Goal: Task Accomplishment & Management: Manage account settings

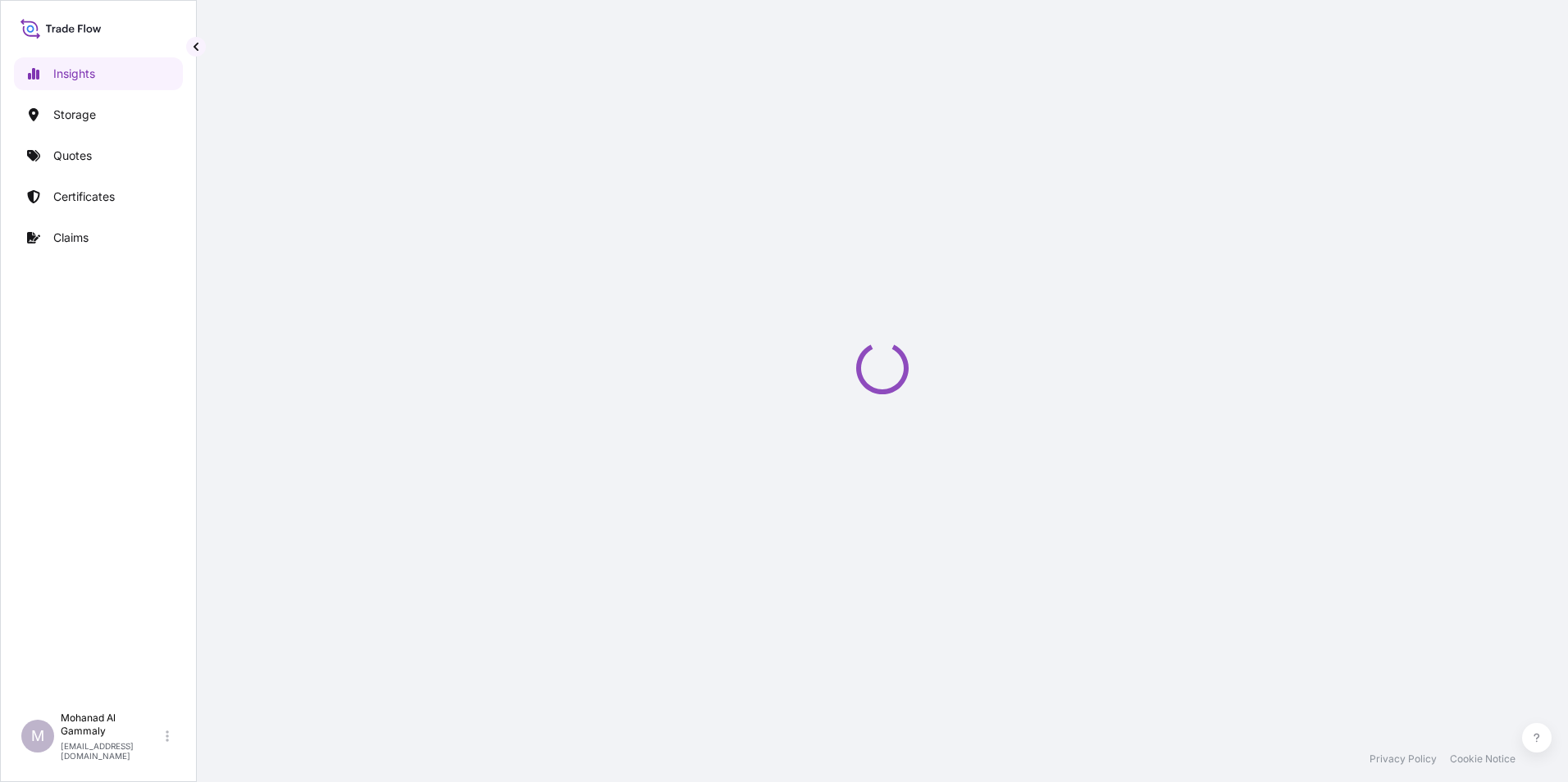
select select "2025"
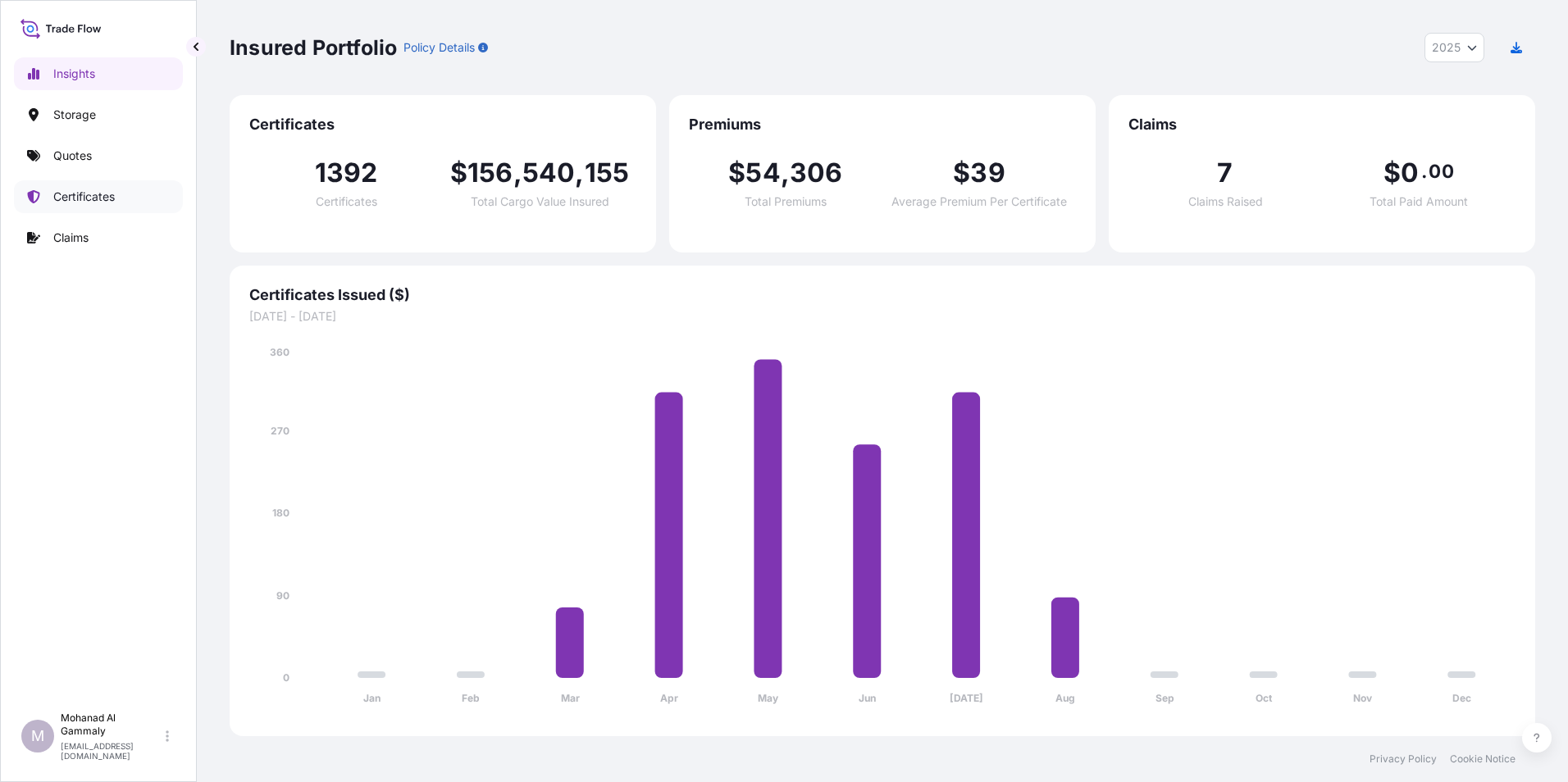
click at [79, 200] on p "Certificates" at bounding box center [84, 196] width 62 height 16
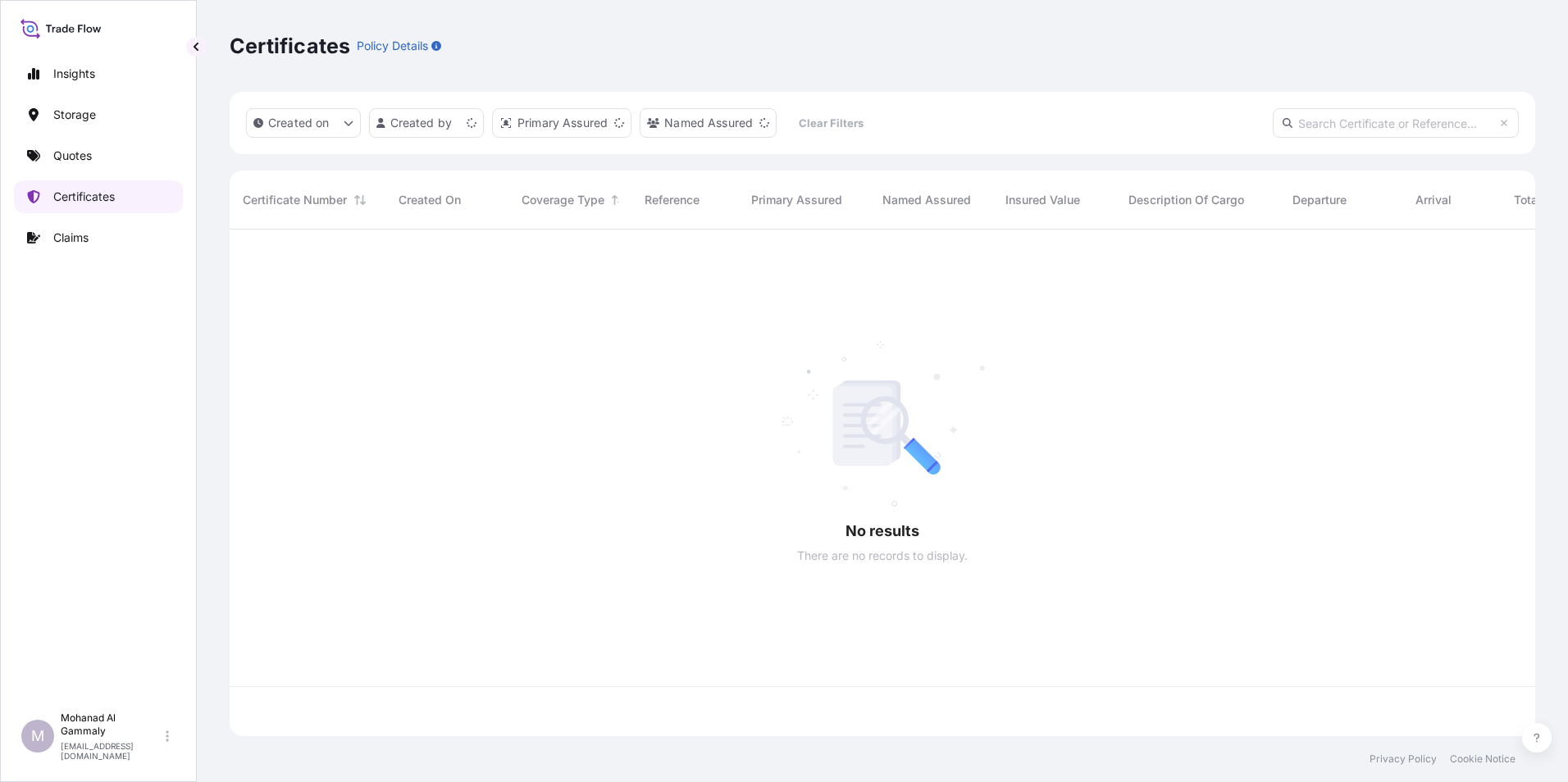
scroll to position [504, 1294]
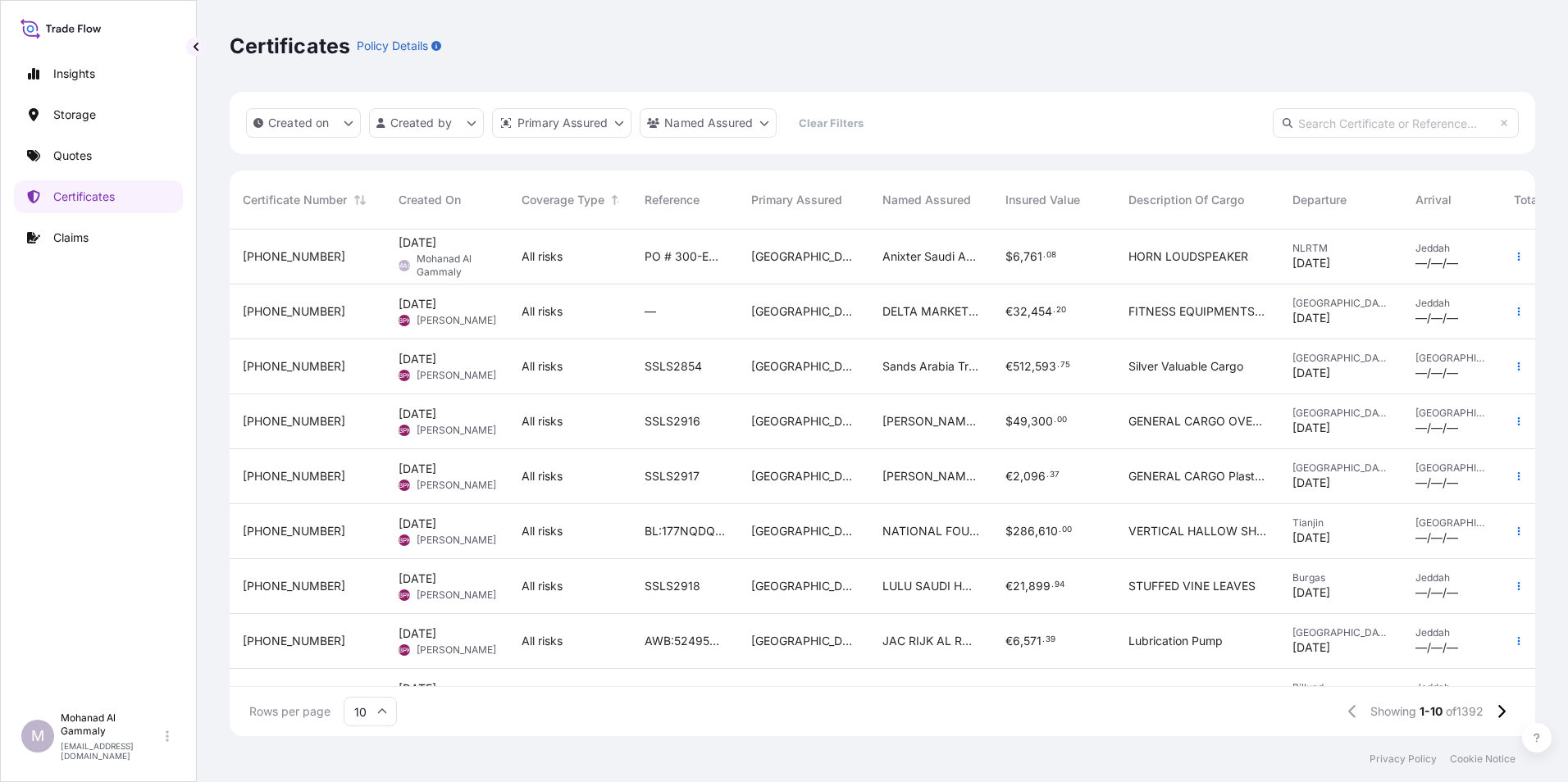
click at [1330, 123] on input "text" at bounding box center [1395, 123] width 246 height 30
paste input "[PHONE_NUMBER]"
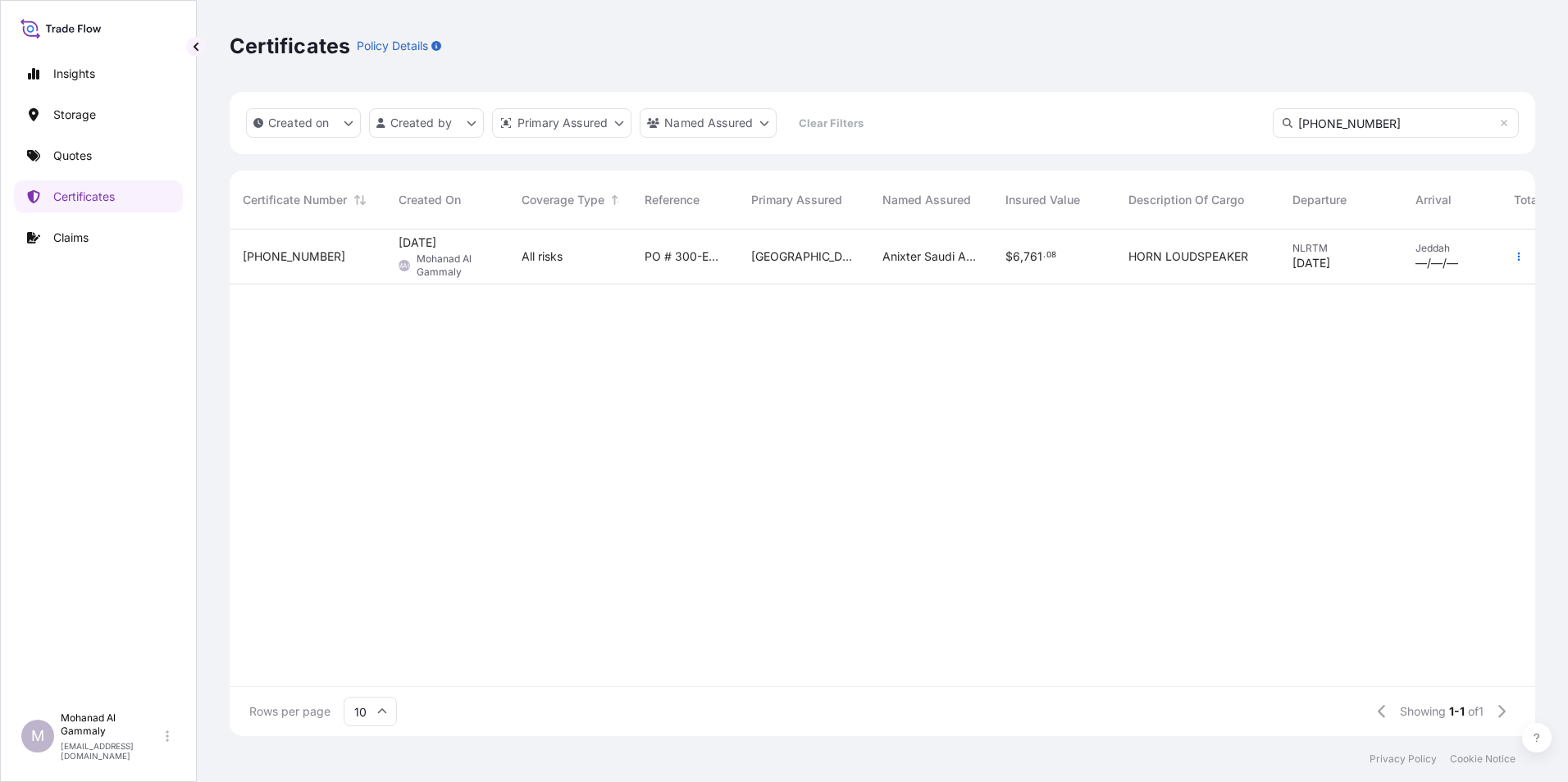
type input "[PHONE_NUMBER]"
click at [294, 260] on span "[PHONE_NUMBER]" at bounding box center [294, 256] width 102 height 16
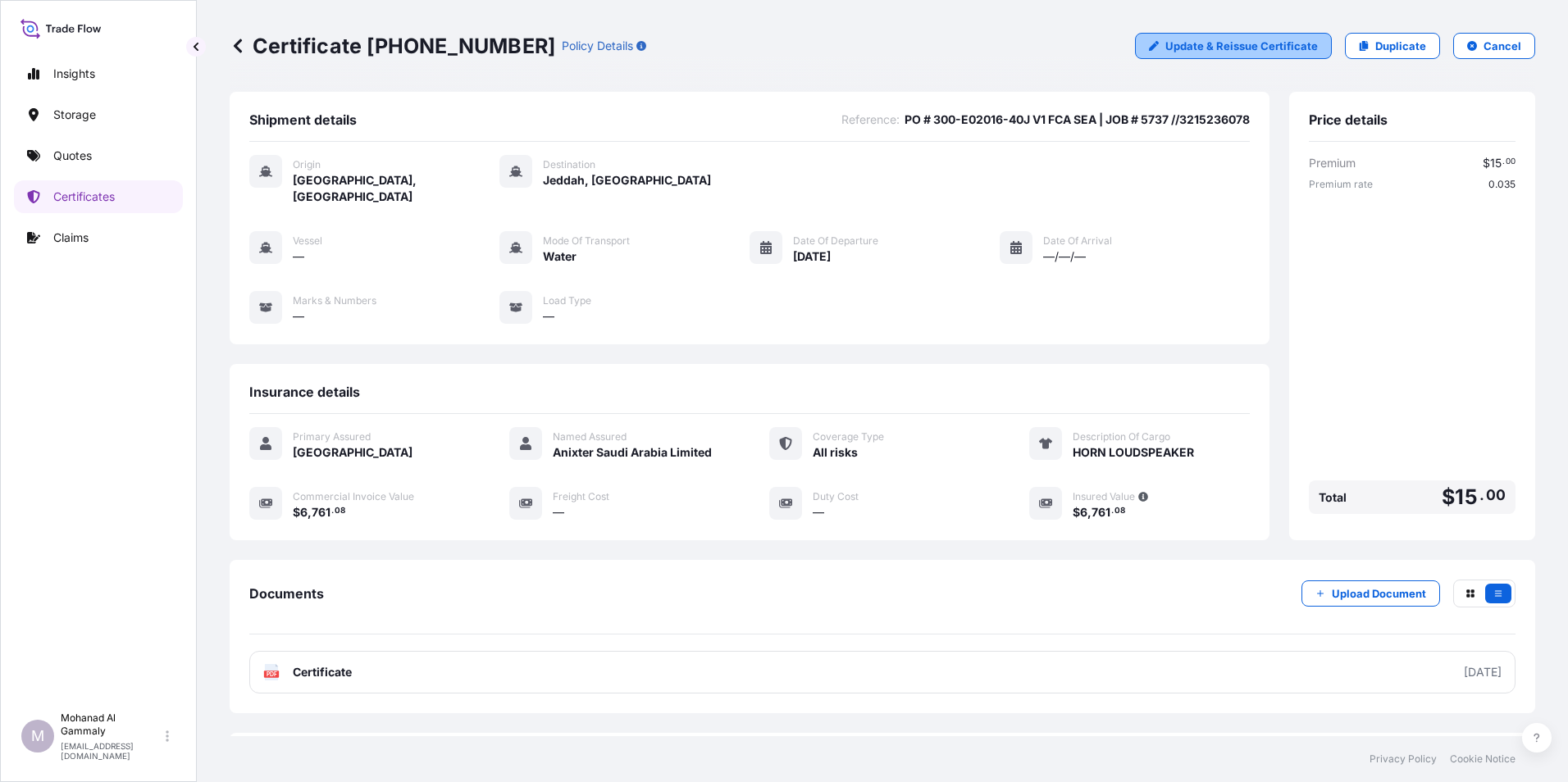
click at [1200, 52] on p "Update & Reissue Certificate" at bounding box center [1242, 45] width 153 height 16
select select "Water"
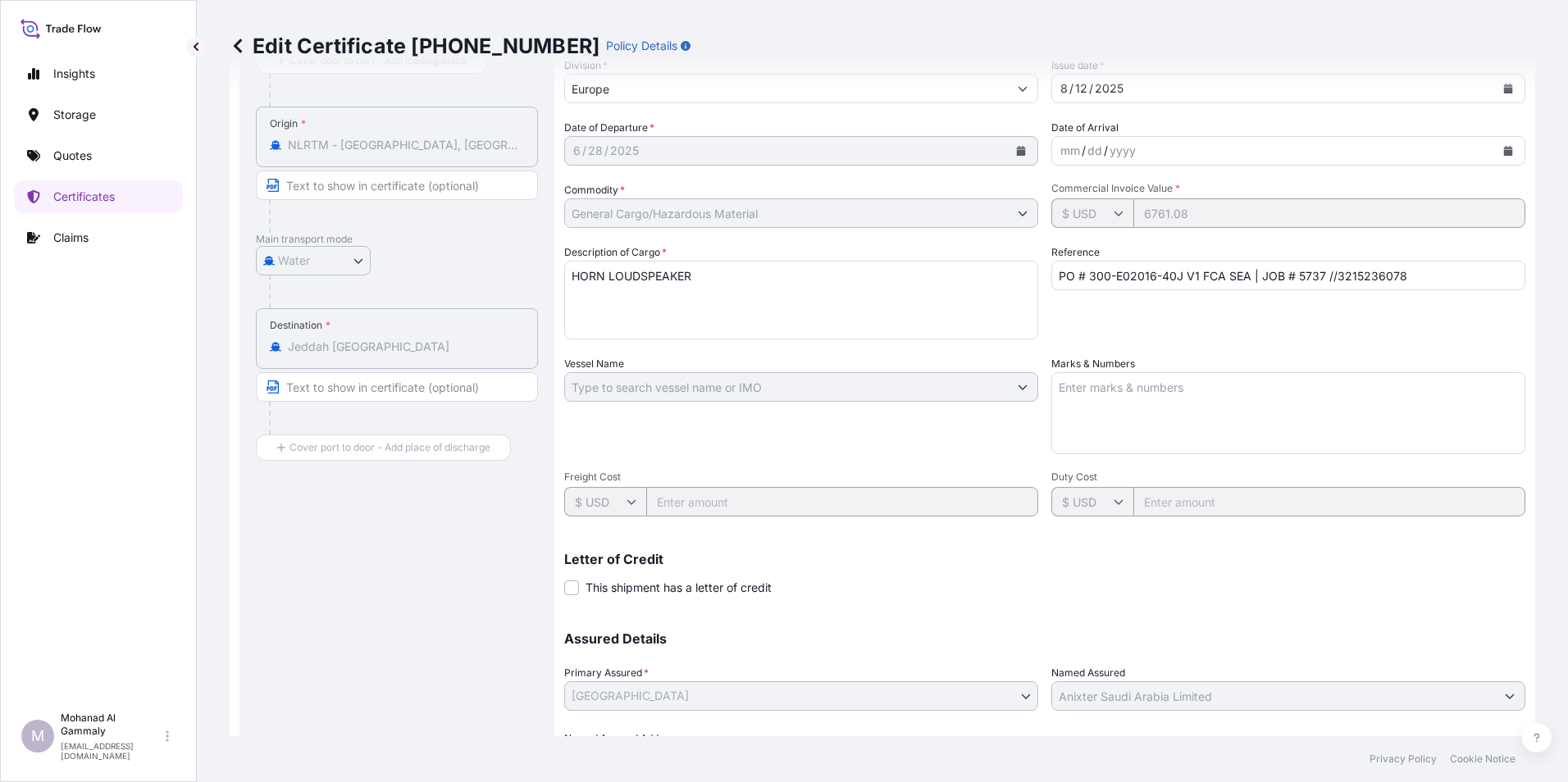
scroll to position [164, 0]
drag, startPoint x: 371, startPoint y: 340, endPoint x: 457, endPoint y: 330, distance: 86.6
click at [457, 330] on div "Destination * [GEOGRAPHIC_DATA] [GEOGRAPHIC_DATA]" at bounding box center [397, 337] width 282 height 61
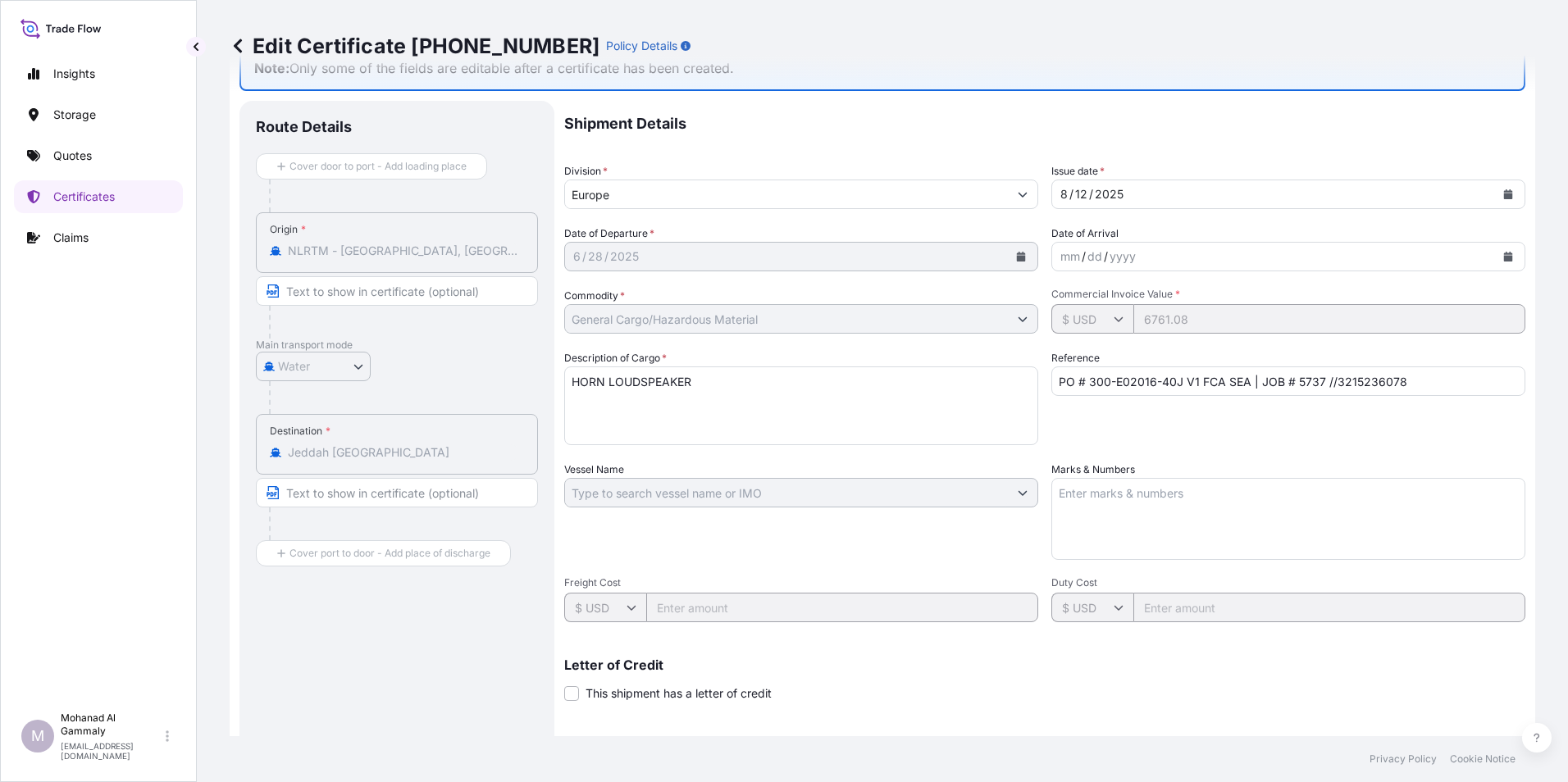
scroll to position [82, 0]
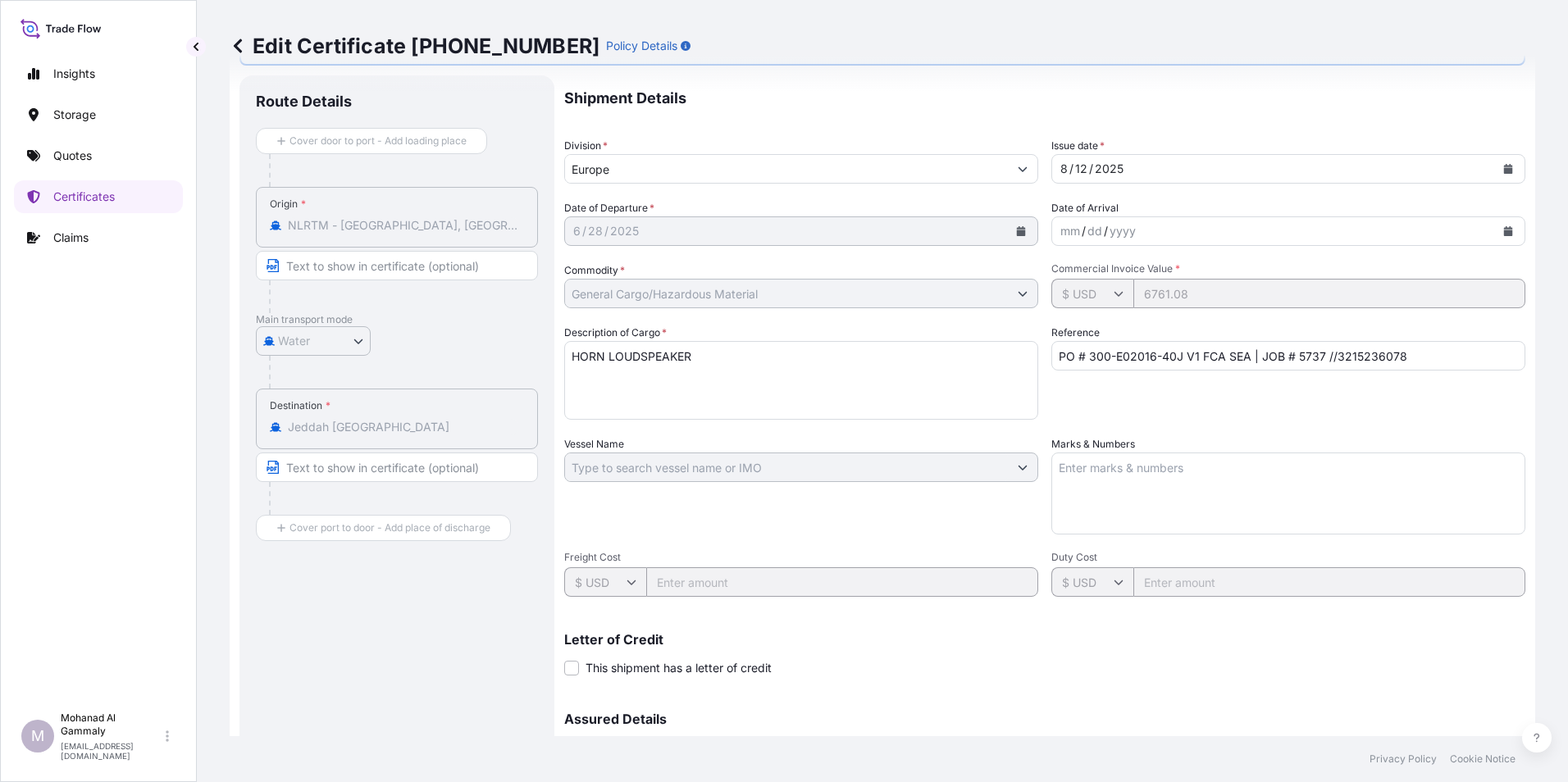
click at [422, 435] on div "Destination * [GEOGRAPHIC_DATA] [GEOGRAPHIC_DATA]" at bounding box center [397, 419] width 282 height 61
drag, startPoint x: 422, startPoint y: 435, endPoint x: 333, endPoint y: 402, distance: 94.9
click at [333, 402] on div "Destination * [GEOGRAPHIC_DATA] [GEOGRAPHIC_DATA]" at bounding box center [397, 419] width 282 height 61
click at [333, 403] on div "Destination * [GEOGRAPHIC_DATA] [GEOGRAPHIC_DATA]" at bounding box center [397, 419] width 282 height 61
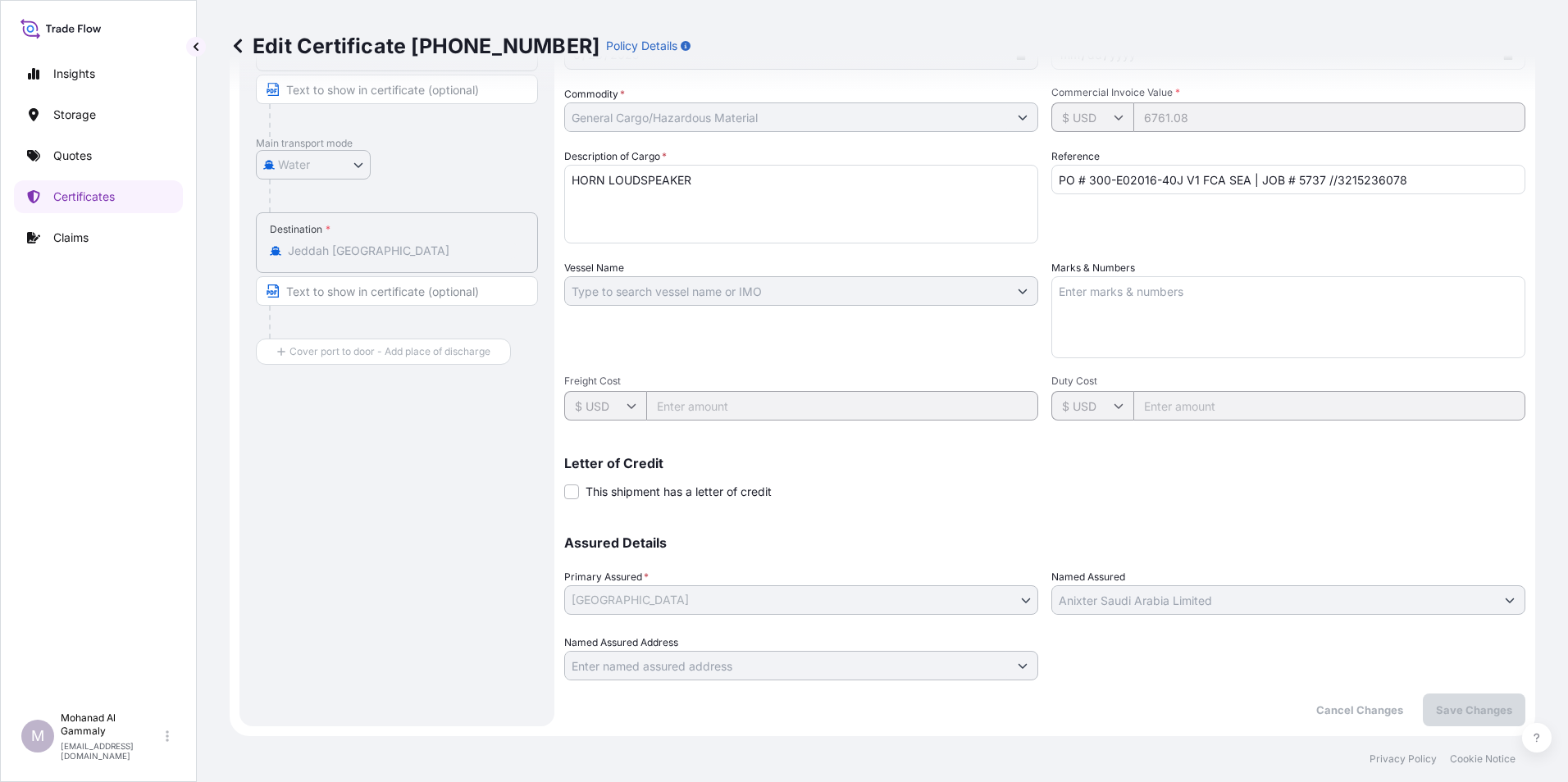
scroll to position [0, 0]
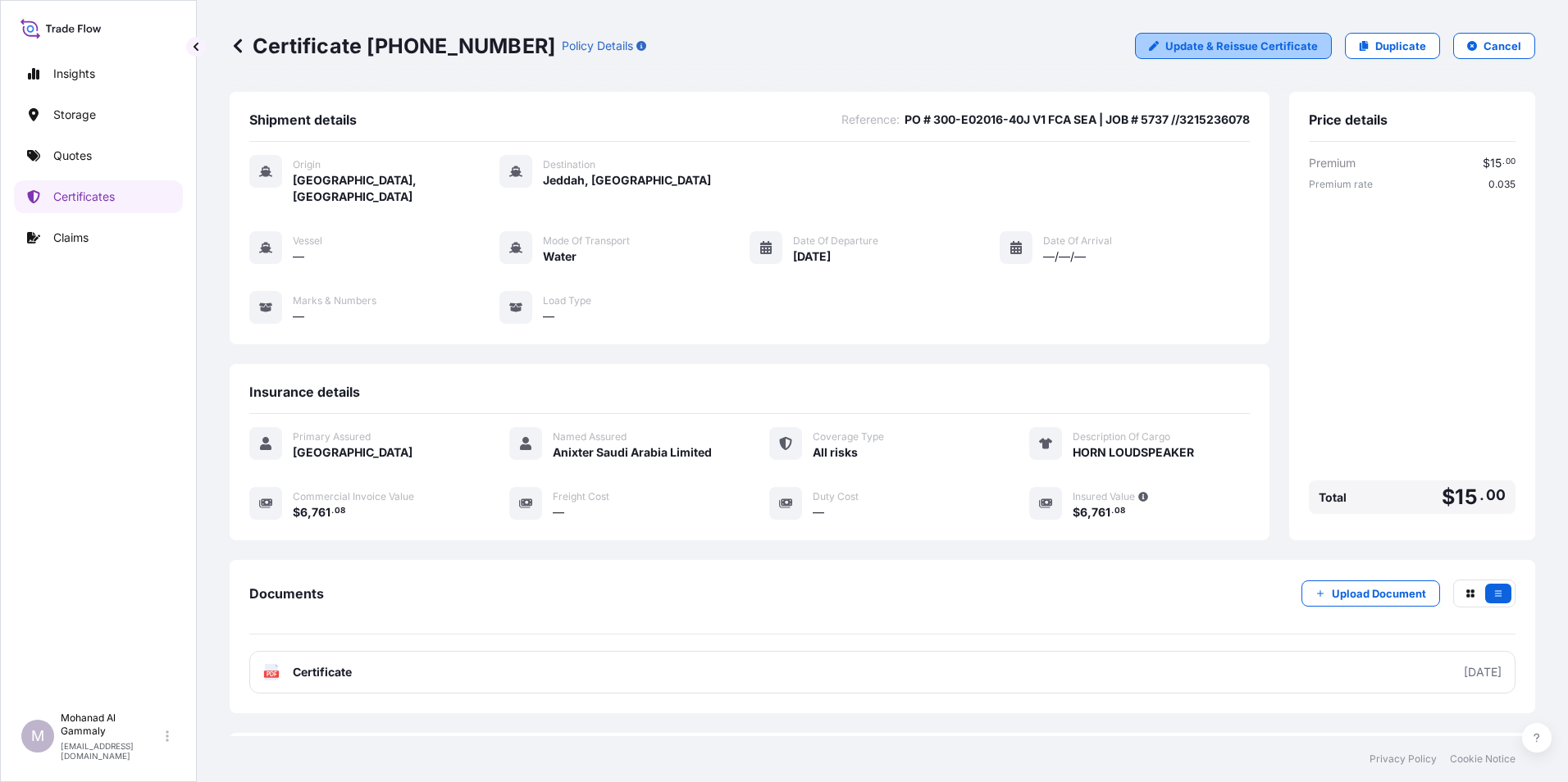
click at [1210, 49] on p "Update & Reissue Certificate" at bounding box center [1242, 45] width 153 height 16
select select "Water"
select select "31614"
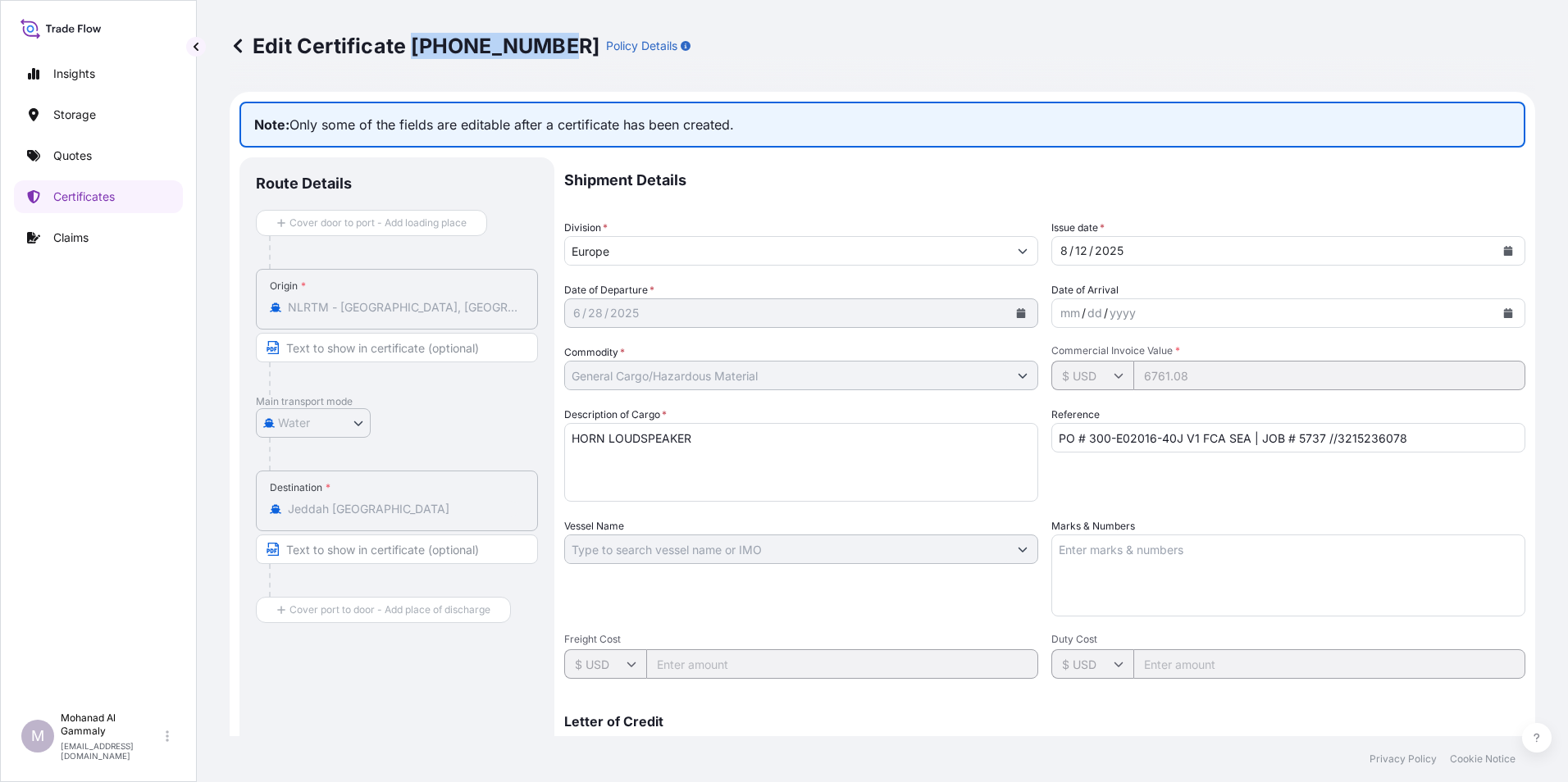
drag, startPoint x: 546, startPoint y: 45, endPoint x: 411, endPoint y: 45, distance: 135.0
click at [411, 45] on p "Edit Certificate [PHONE_NUMBER]" at bounding box center [414, 45] width 370 height 26
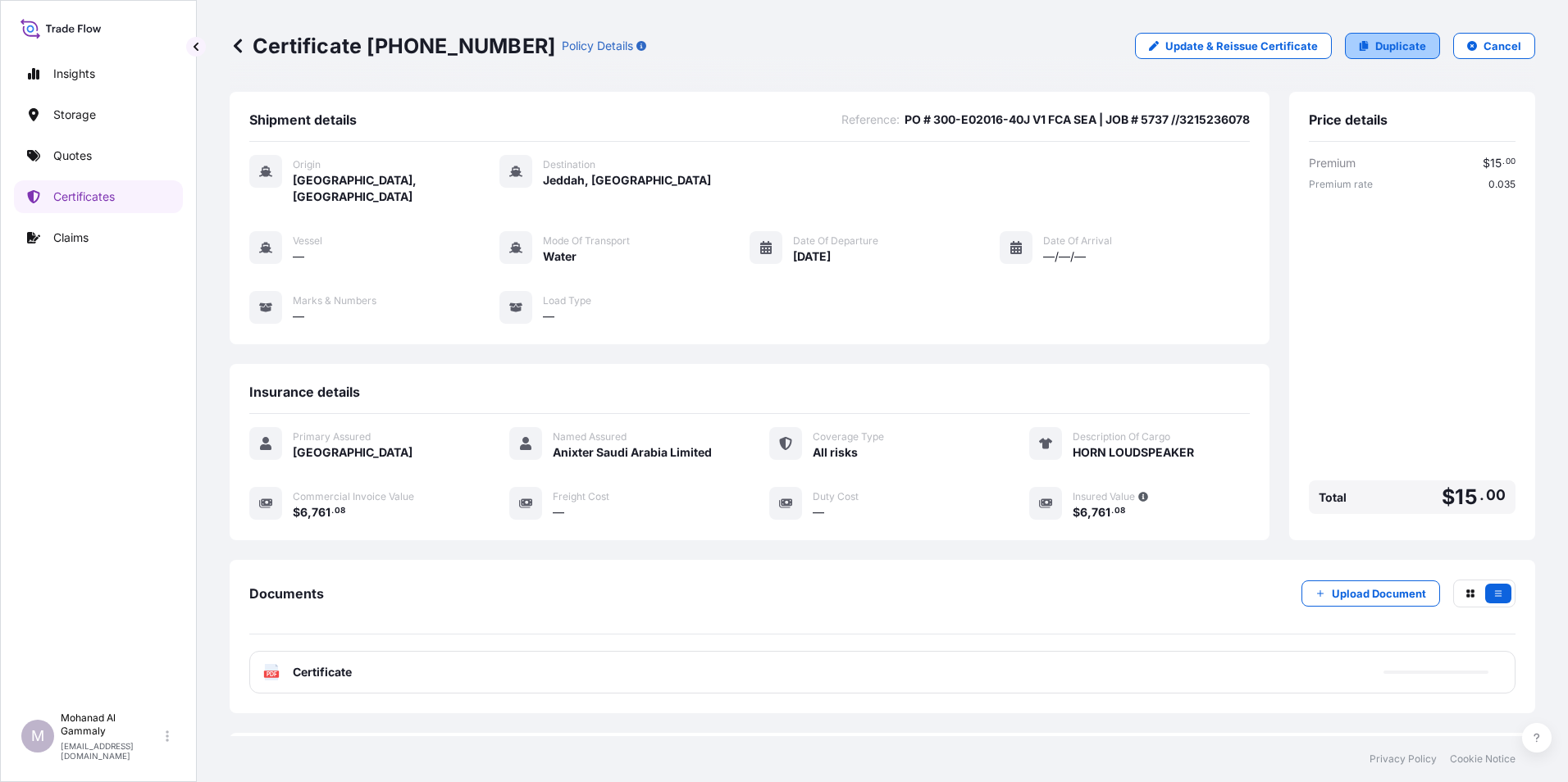
click at [1386, 41] on p "Duplicate" at bounding box center [1400, 45] width 51 height 16
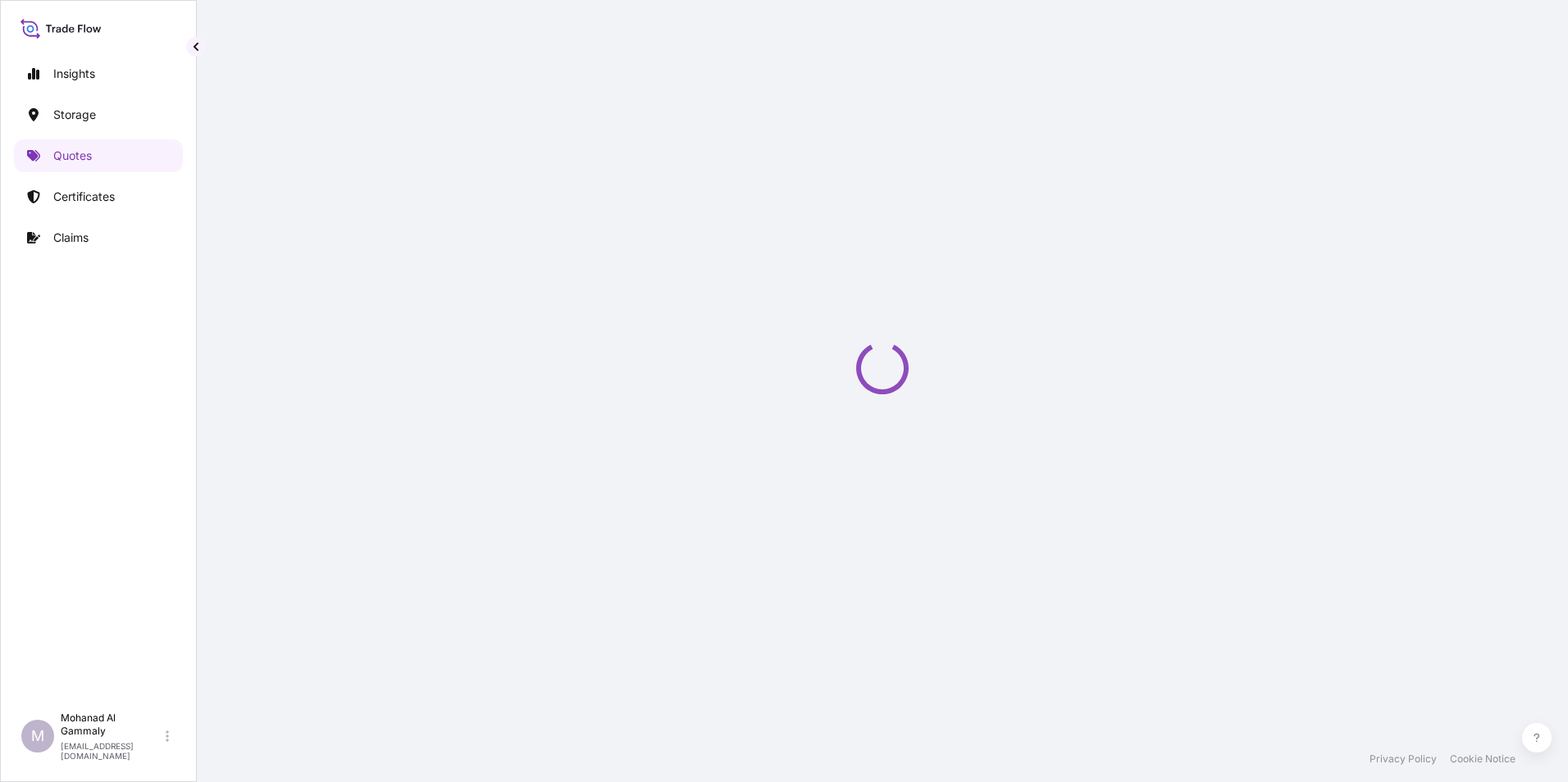
select select "Water"
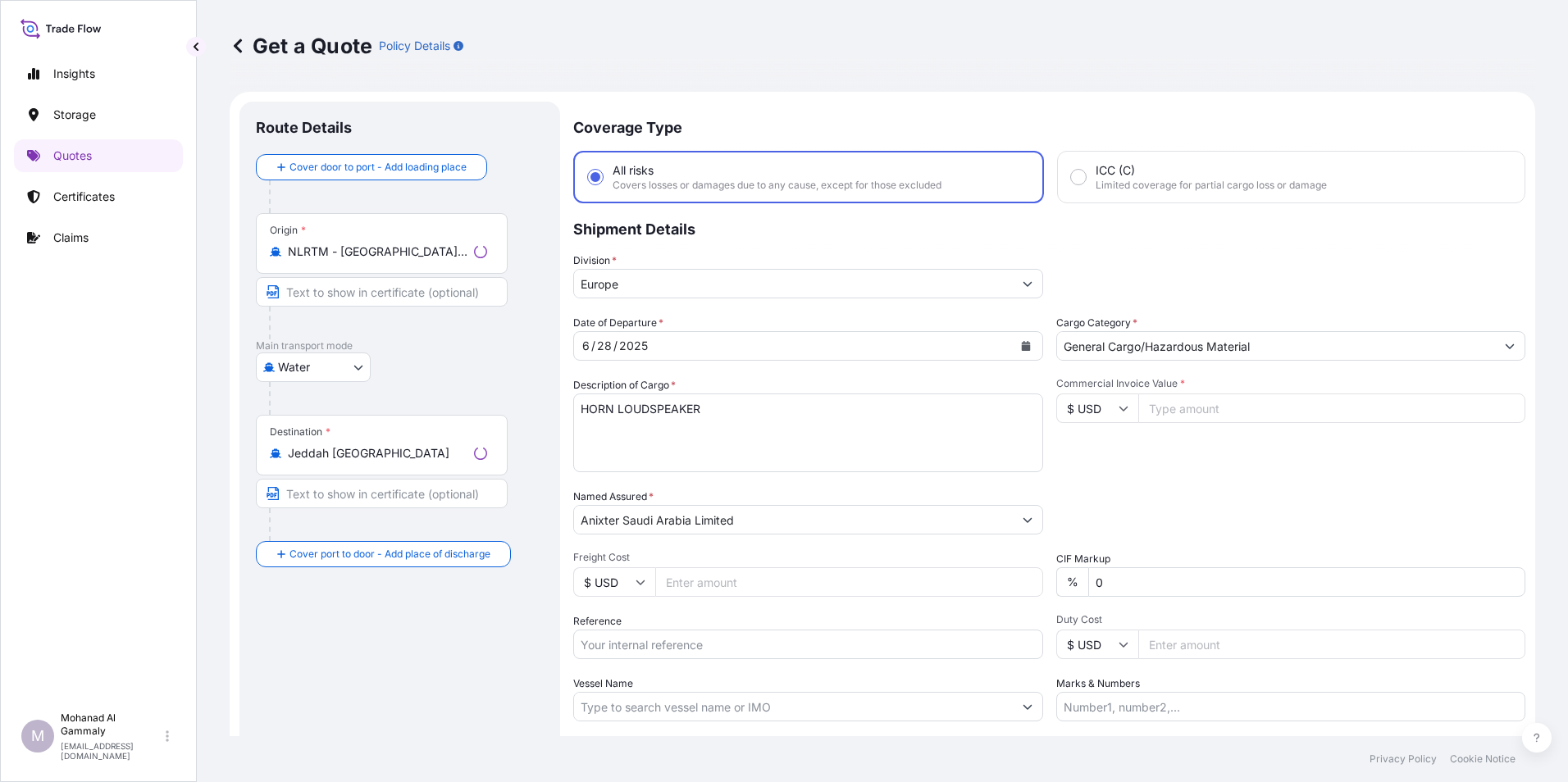
scroll to position [26, 0]
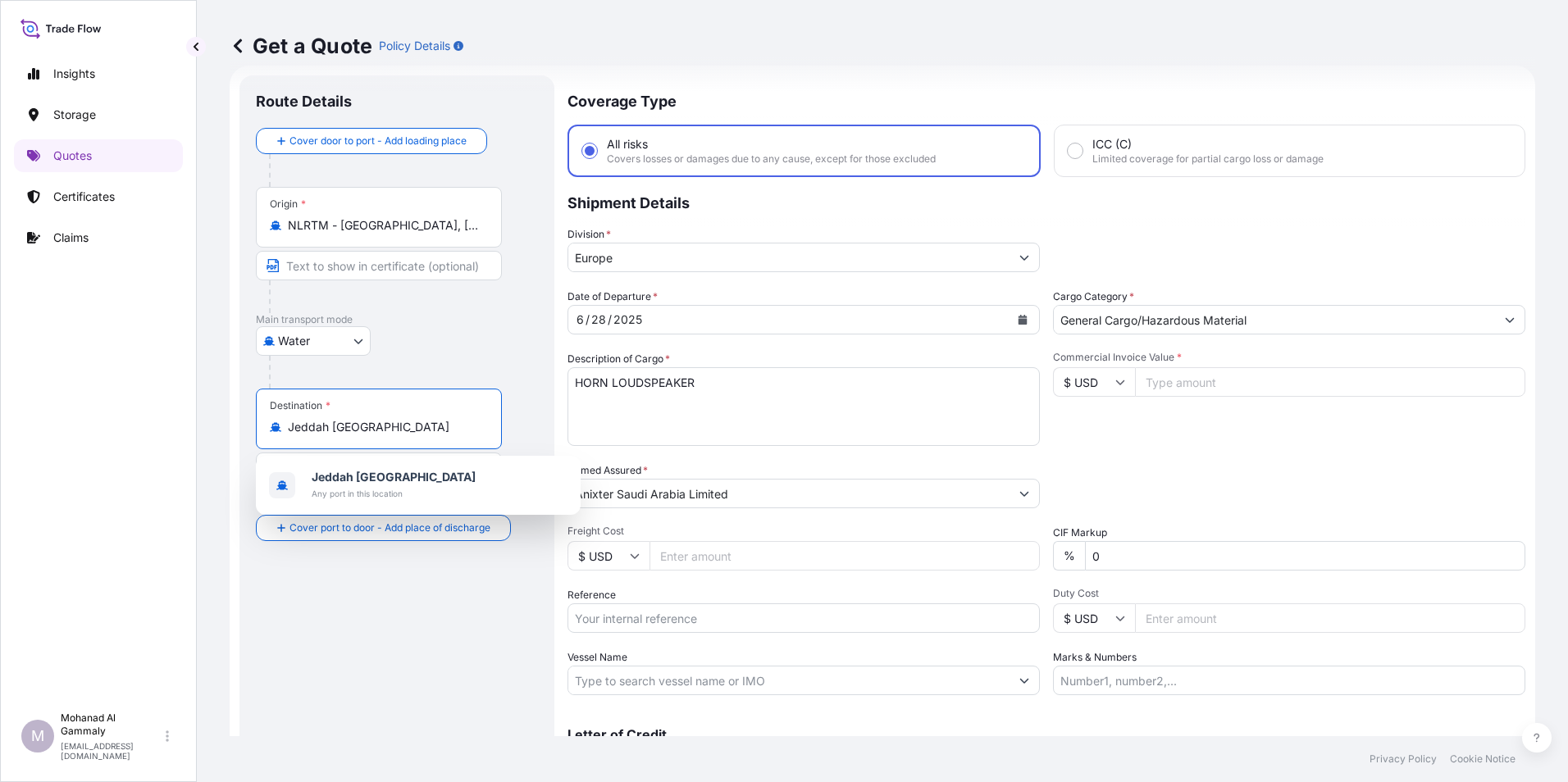
click at [414, 428] on input "Jeddah [GEOGRAPHIC_DATA]" at bounding box center [384, 427] width 193 height 16
type input "J"
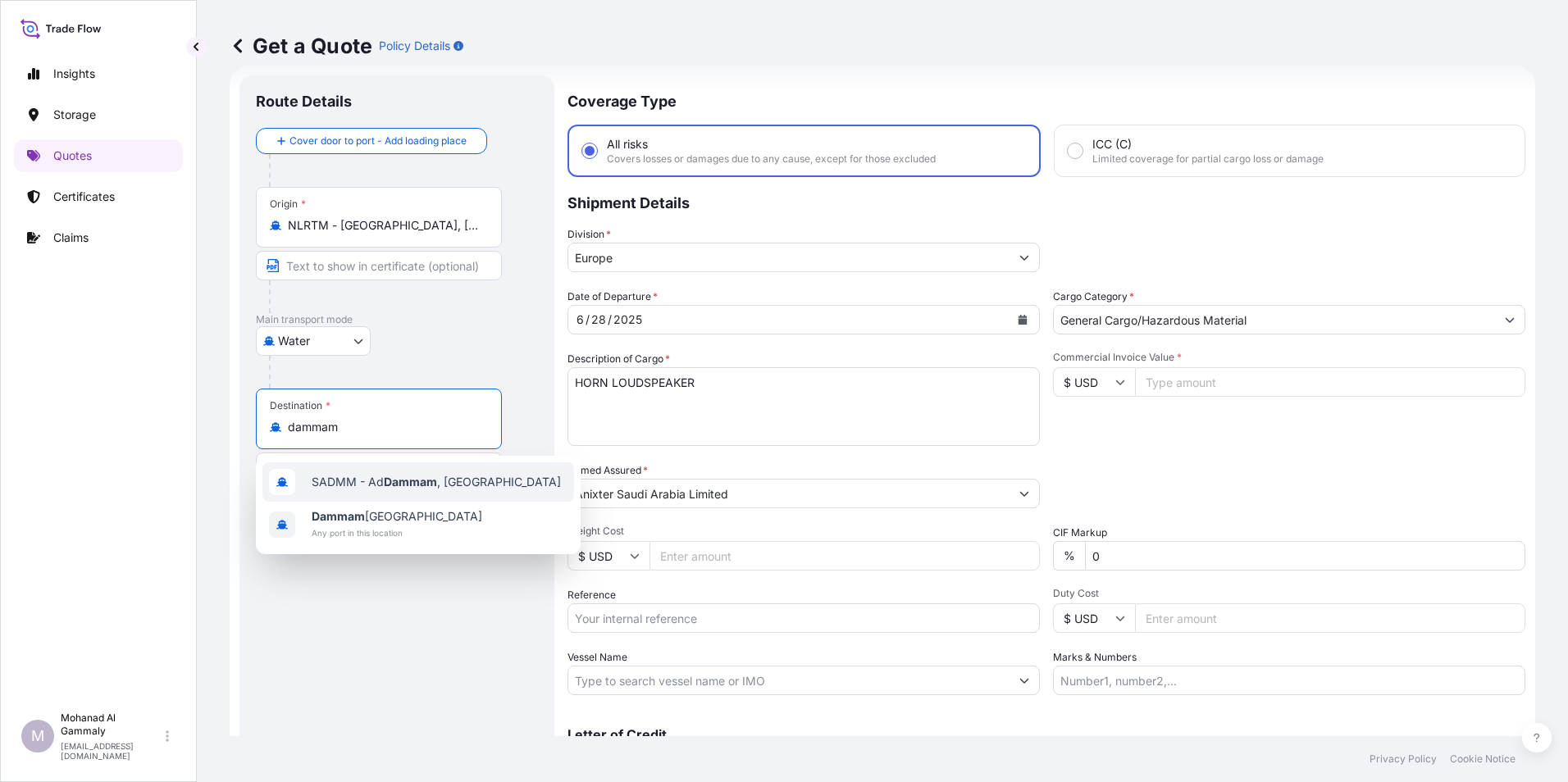
click at [400, 489] on span "SADMM - Ad [GEOGRAPHIC_DATA] , [GEOGRAPHIC_DATA]" at bounding box center [436, 482] width 249 height 16
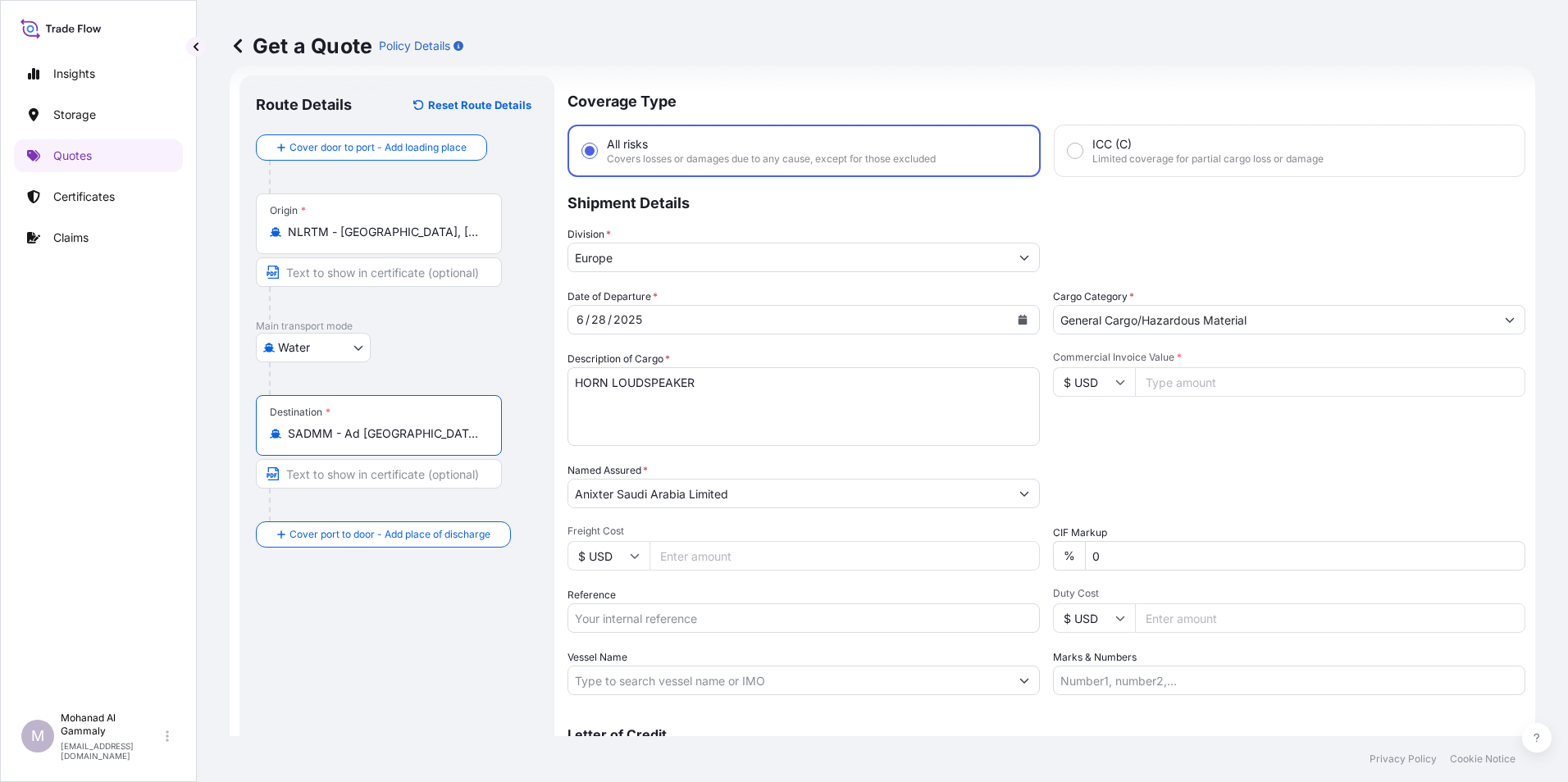
type input "SADMM - Ad [GEOGRAPHIC_DATA], [GEOGRAPHIC_DATA]"
click at [1171, 379] on input "Commercial Invoice Value *" at bounding box center [1330, 382] width 390 height 30
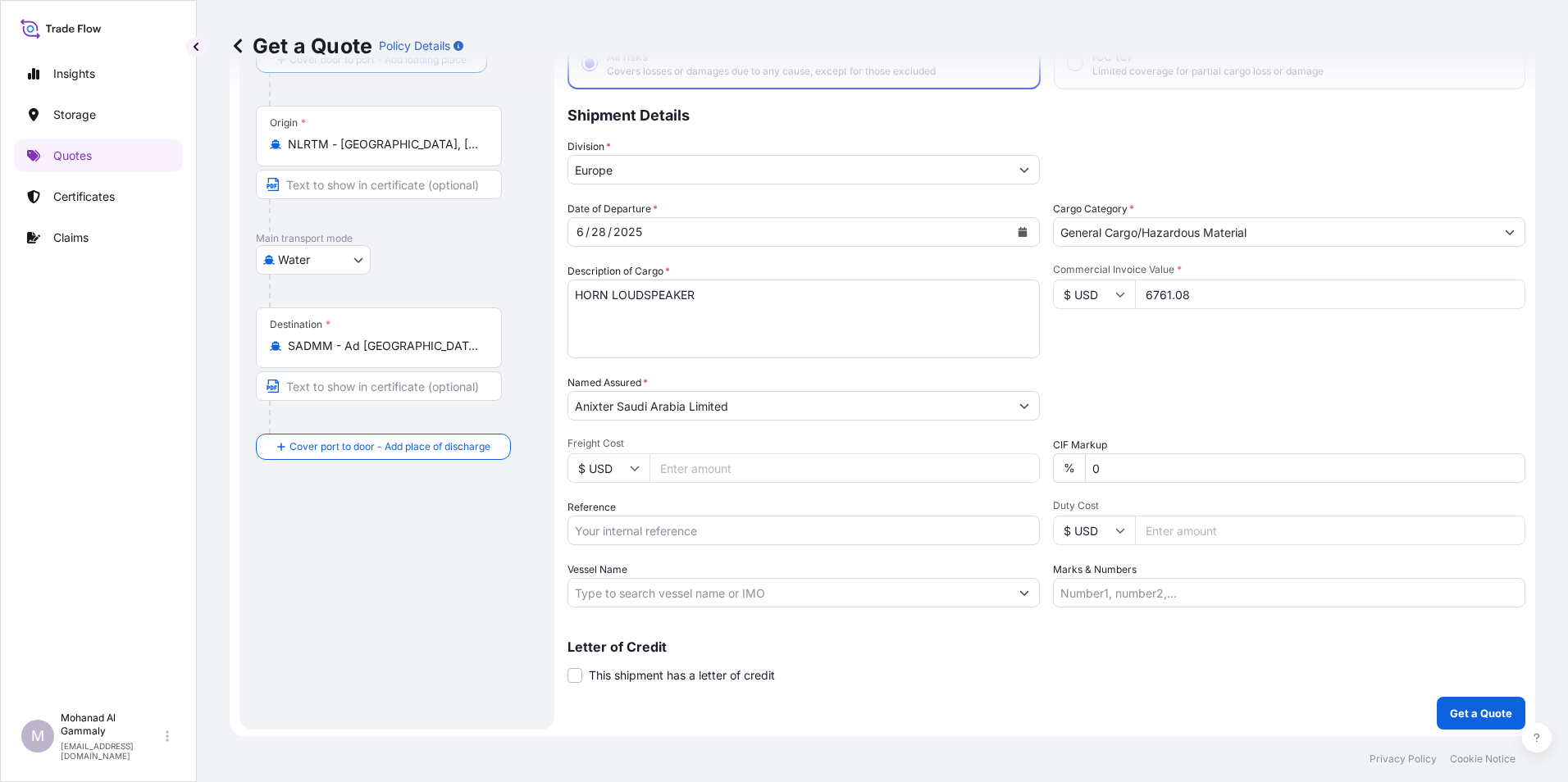
scroll to position [117, 0]
type input "6761.08"
click at [642, 525] on input "Reference" at bounding box center [803, 527] width 472 height 30
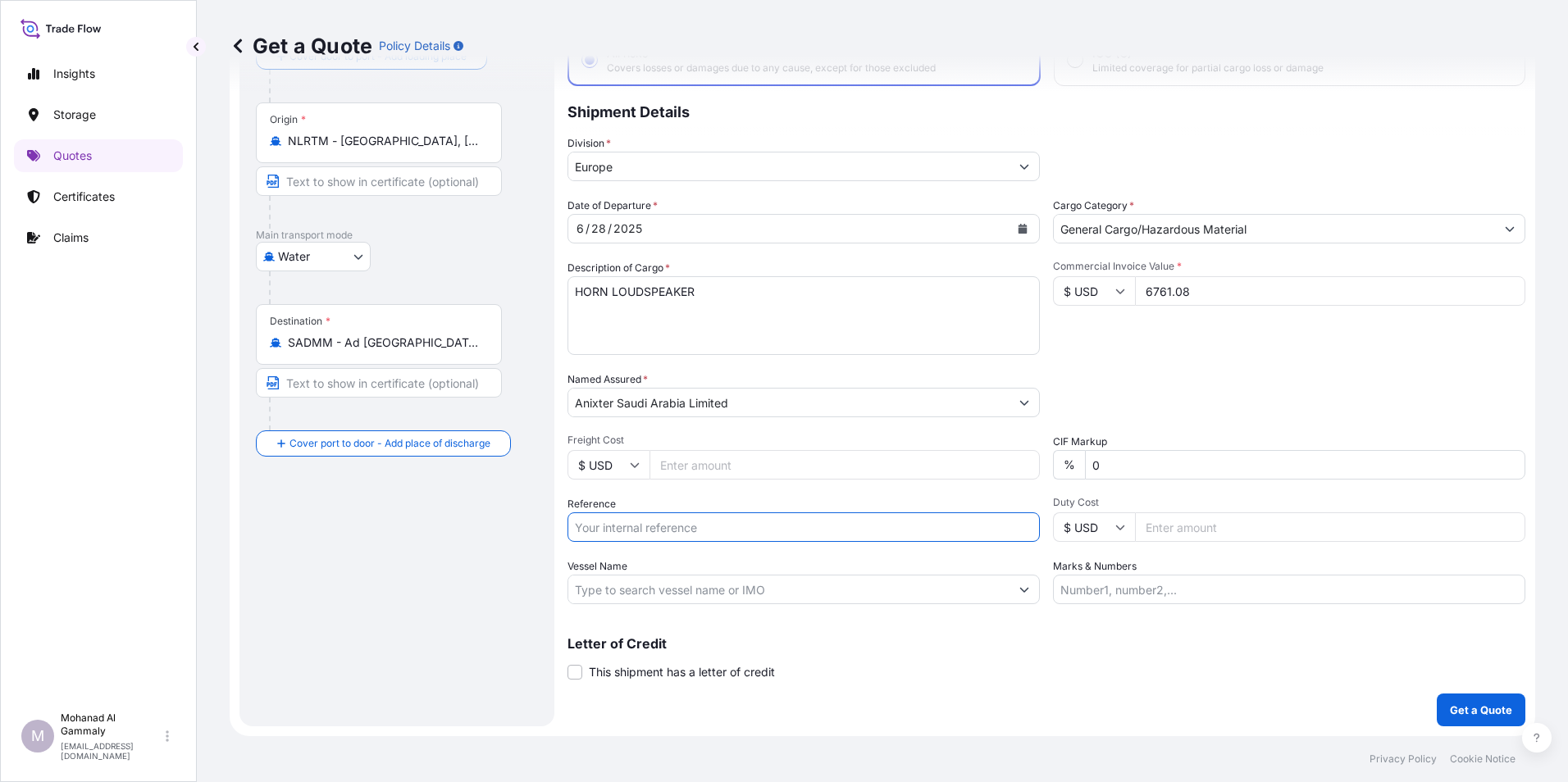
type input "PO # 300-E02016-40J V1 FCA SEA | JOB # 5737 //3215236078"
click at [1488, 711] on p "Get a Quote" at bounding box center [1481, 710] width 63 height 16
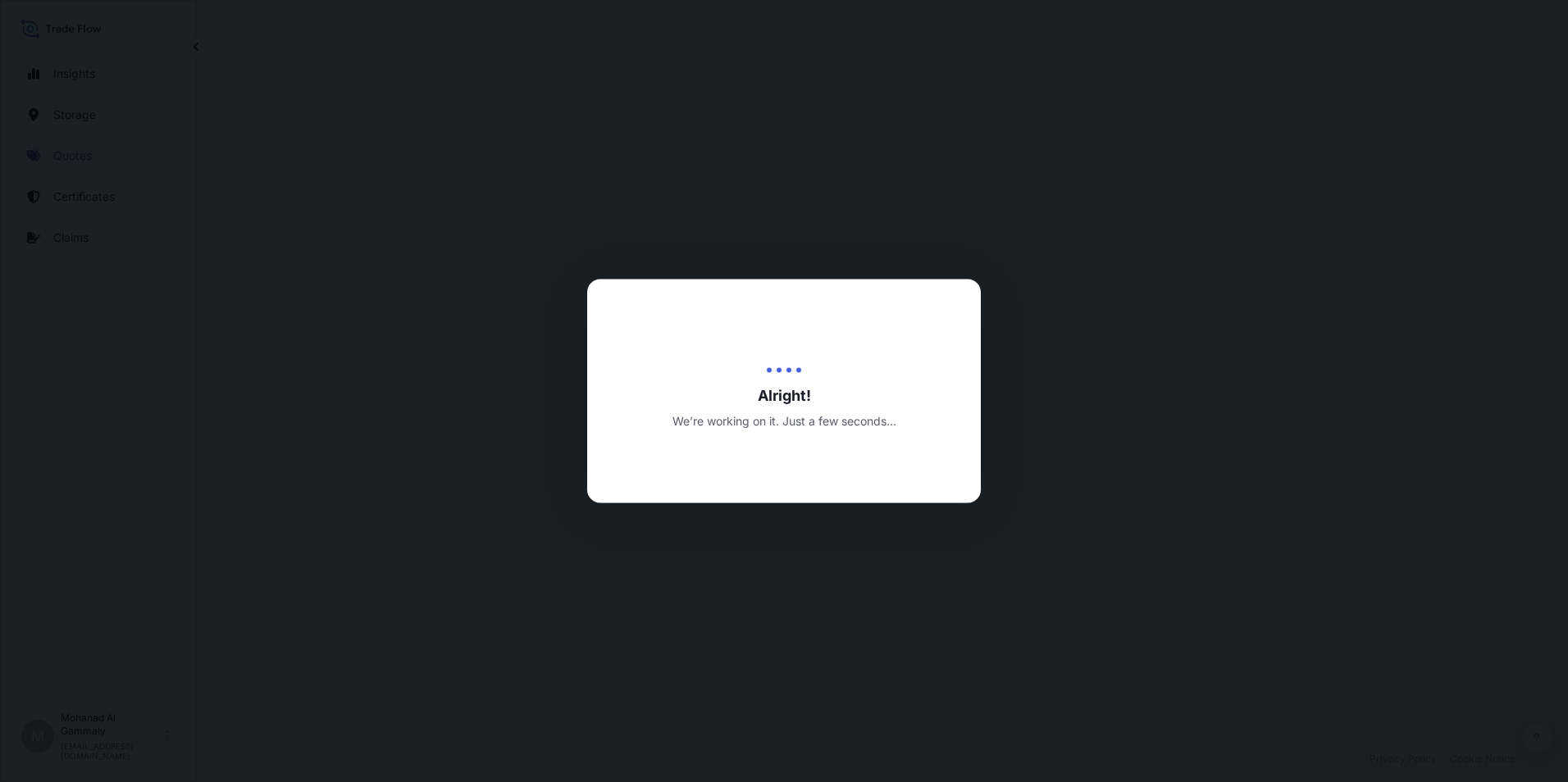
select select "Water"
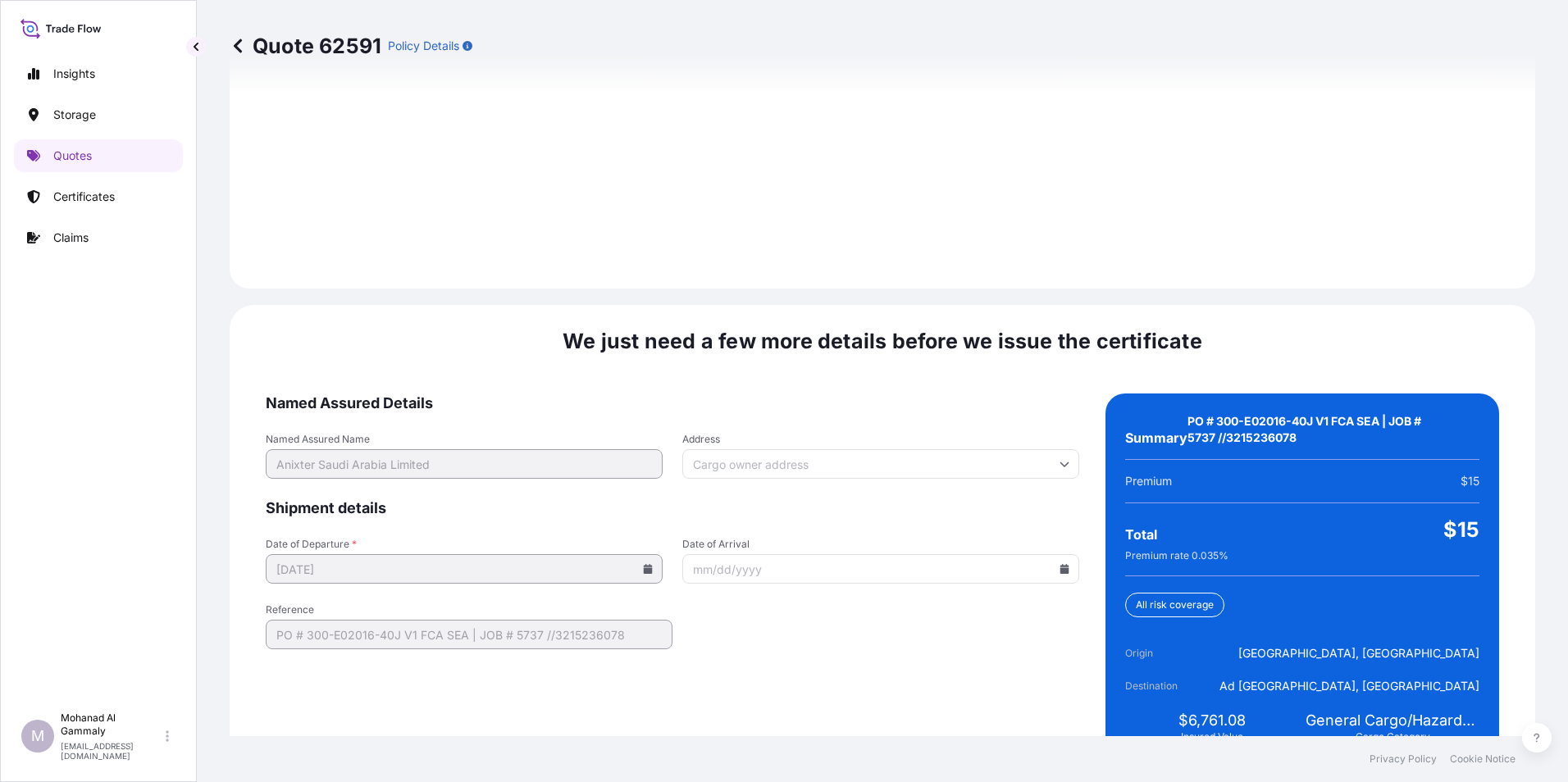
scroll to position [2342, 0]
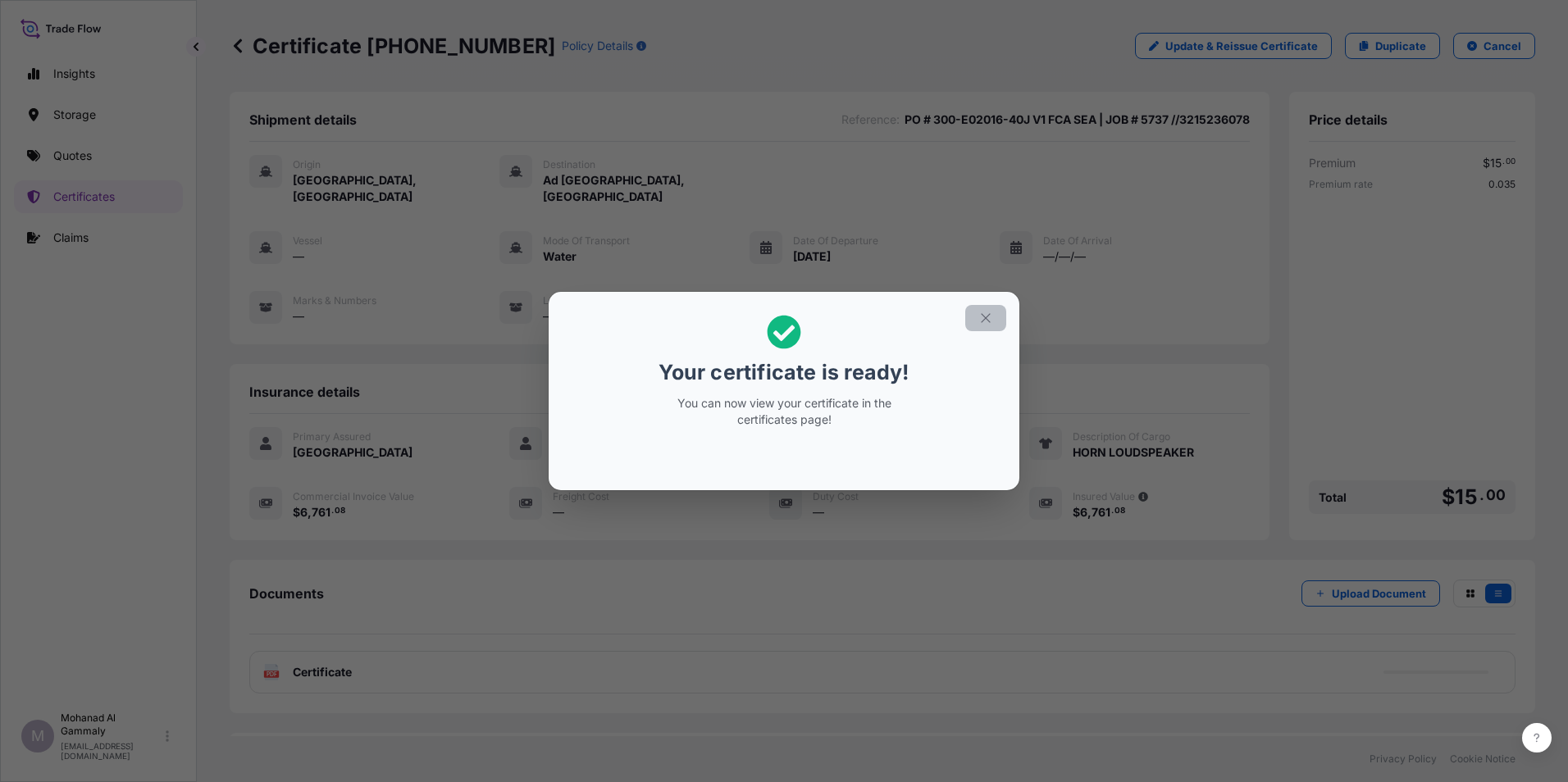
click at [994, 319] on button "button" at bounding box center [986, 318] width 41 height 26
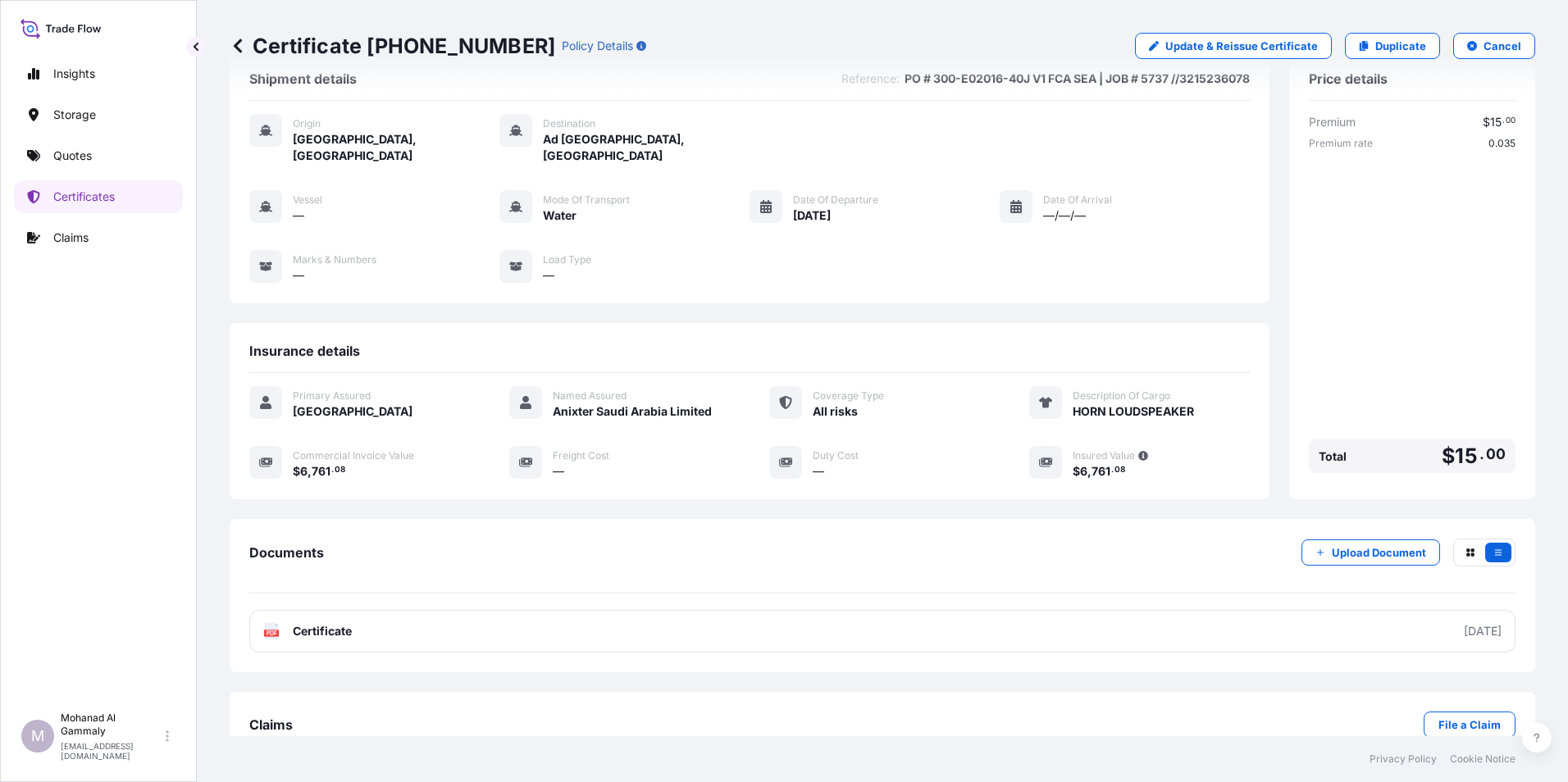
scroll to position [63, 0]
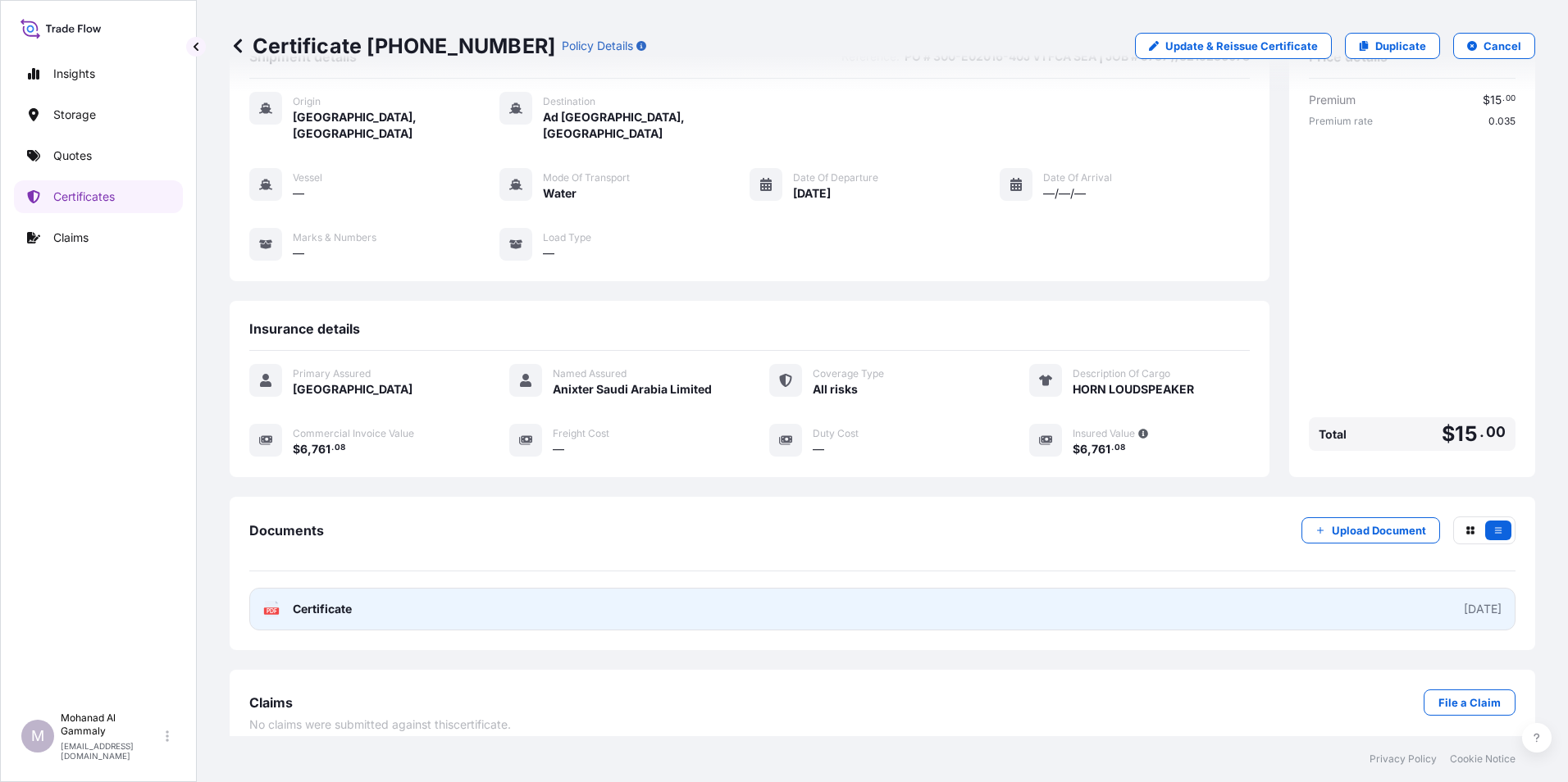
click at [1464, 601] on div "[DATE]" at bounding box center [1482, 609] width 38 height 16
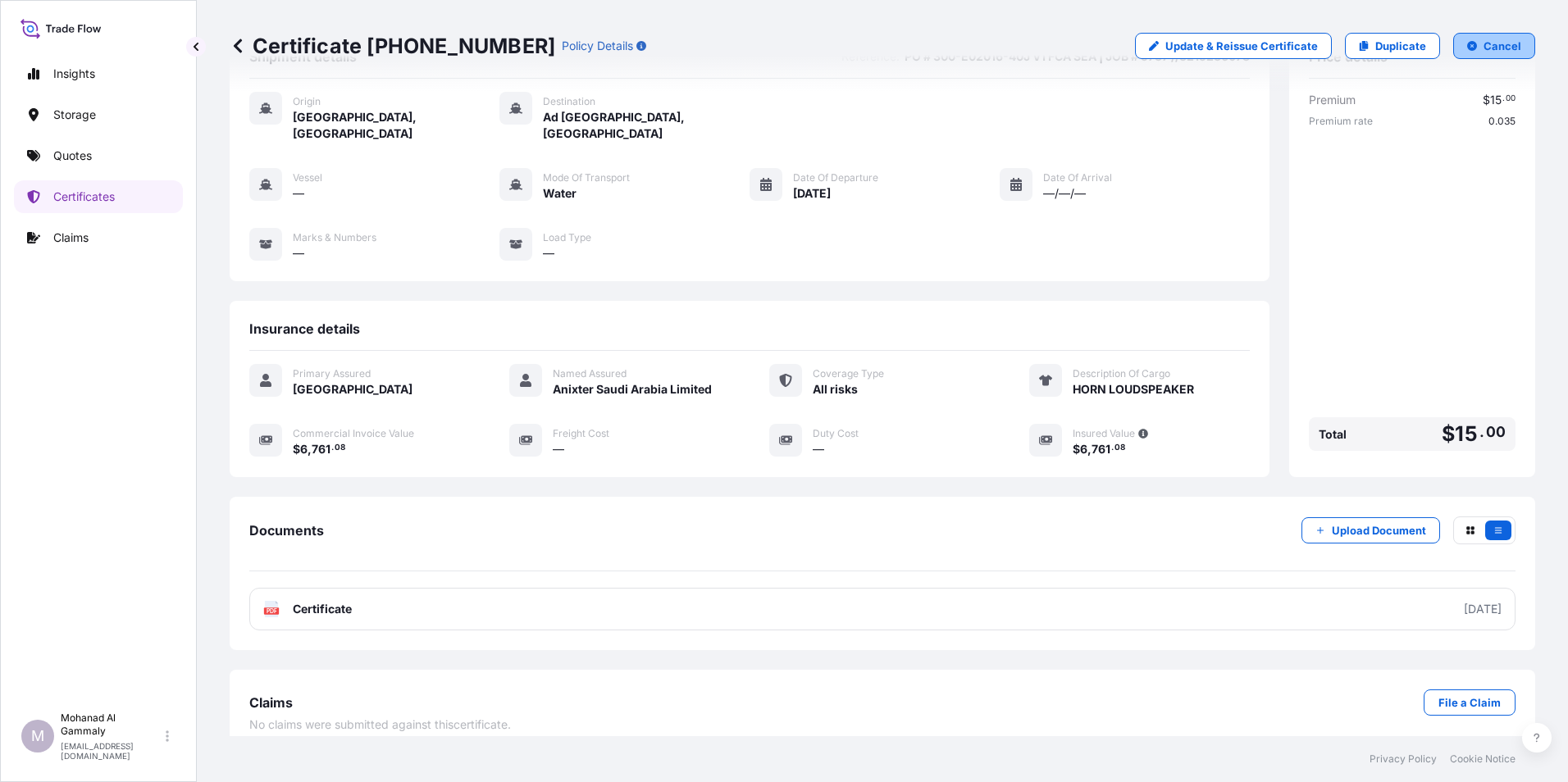
click at [1484, 52] on p "Cancel" at bounding box center [1502, 45] width 38 height 16
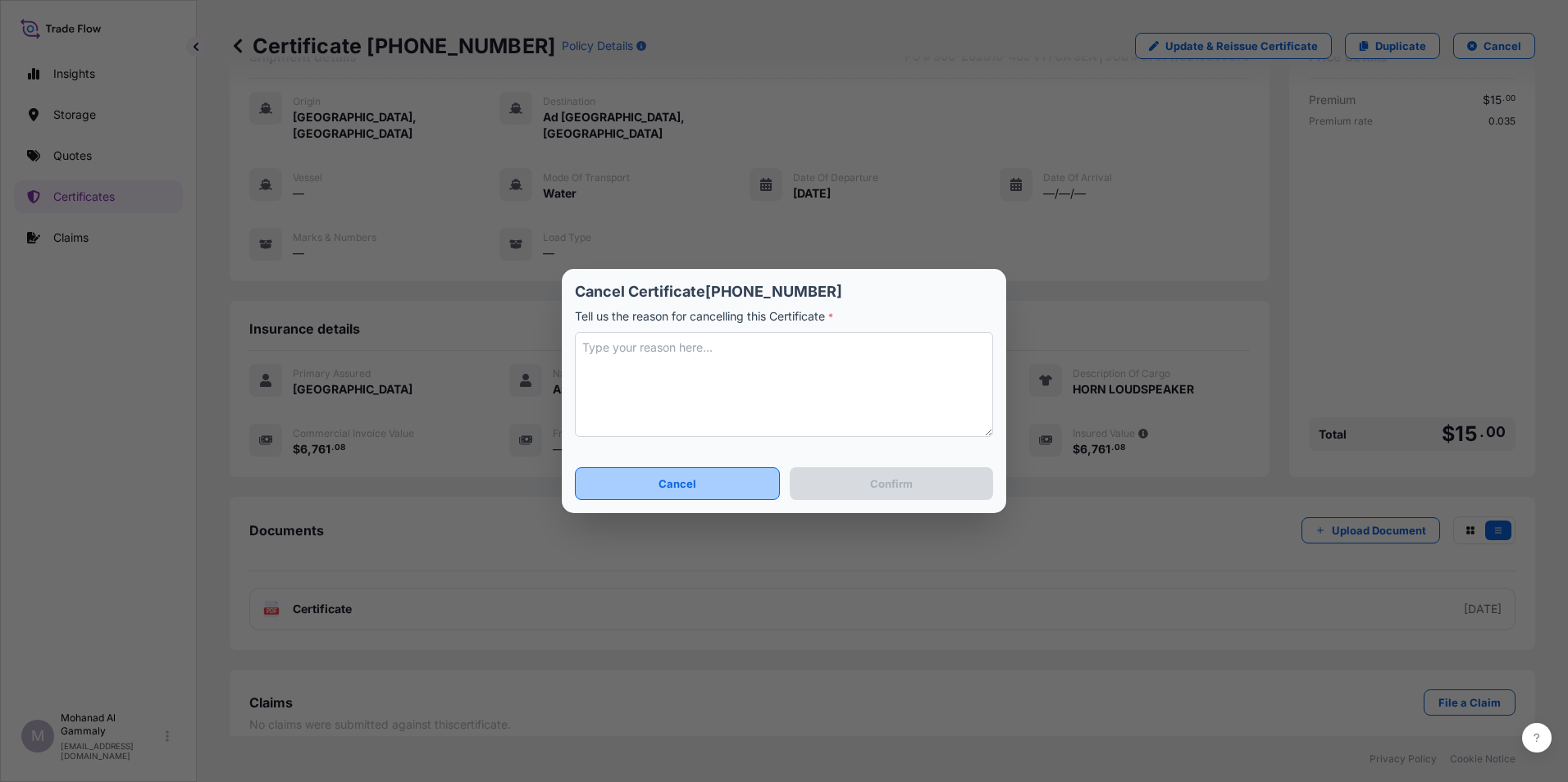
click at [730, 489] on button "Cancel" at bounding box center [677, 484] width 205 height 33
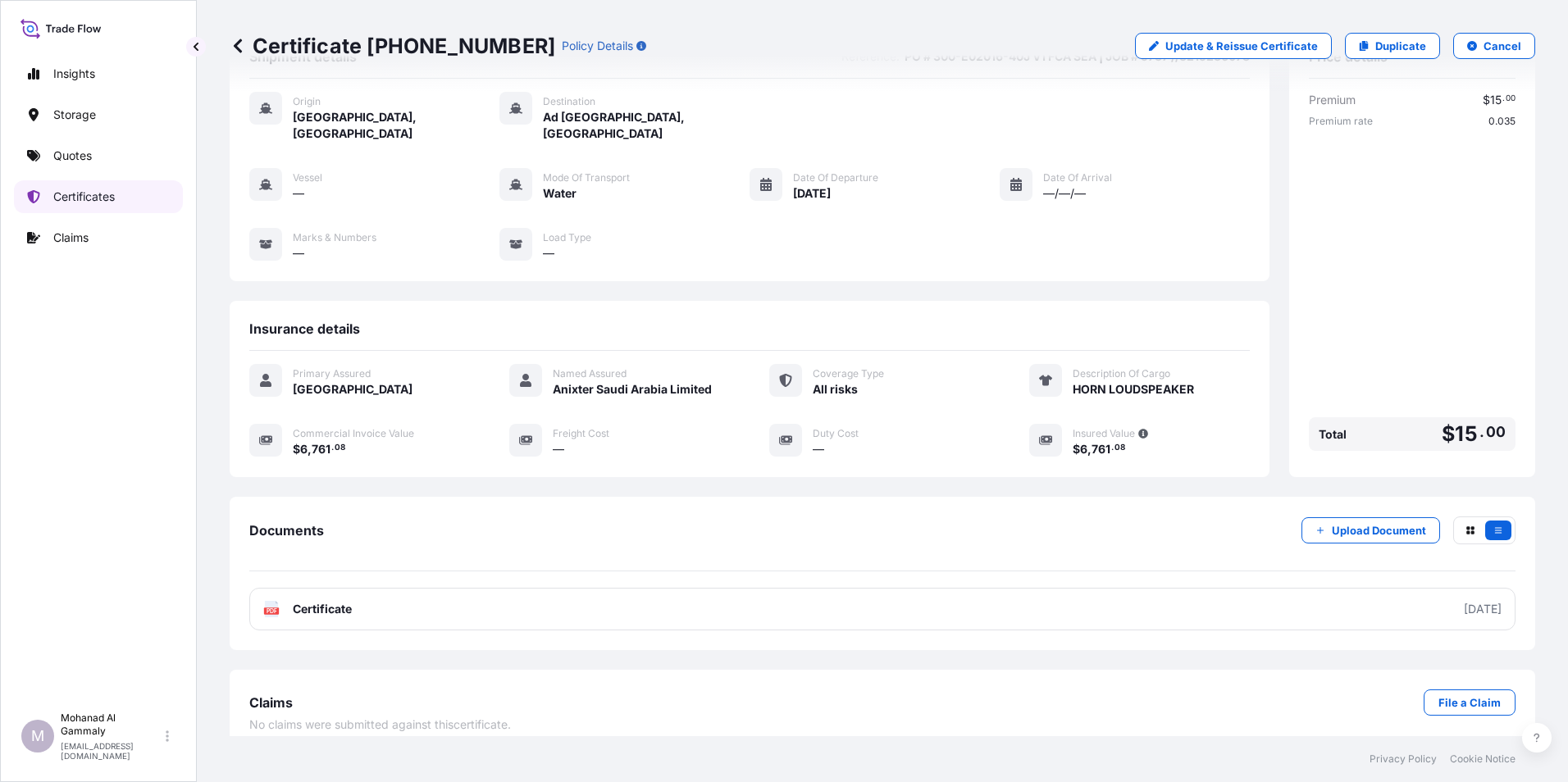
click at [74, 191] on p "Certificates" at bounding box center [84, 196] width 62 height 16
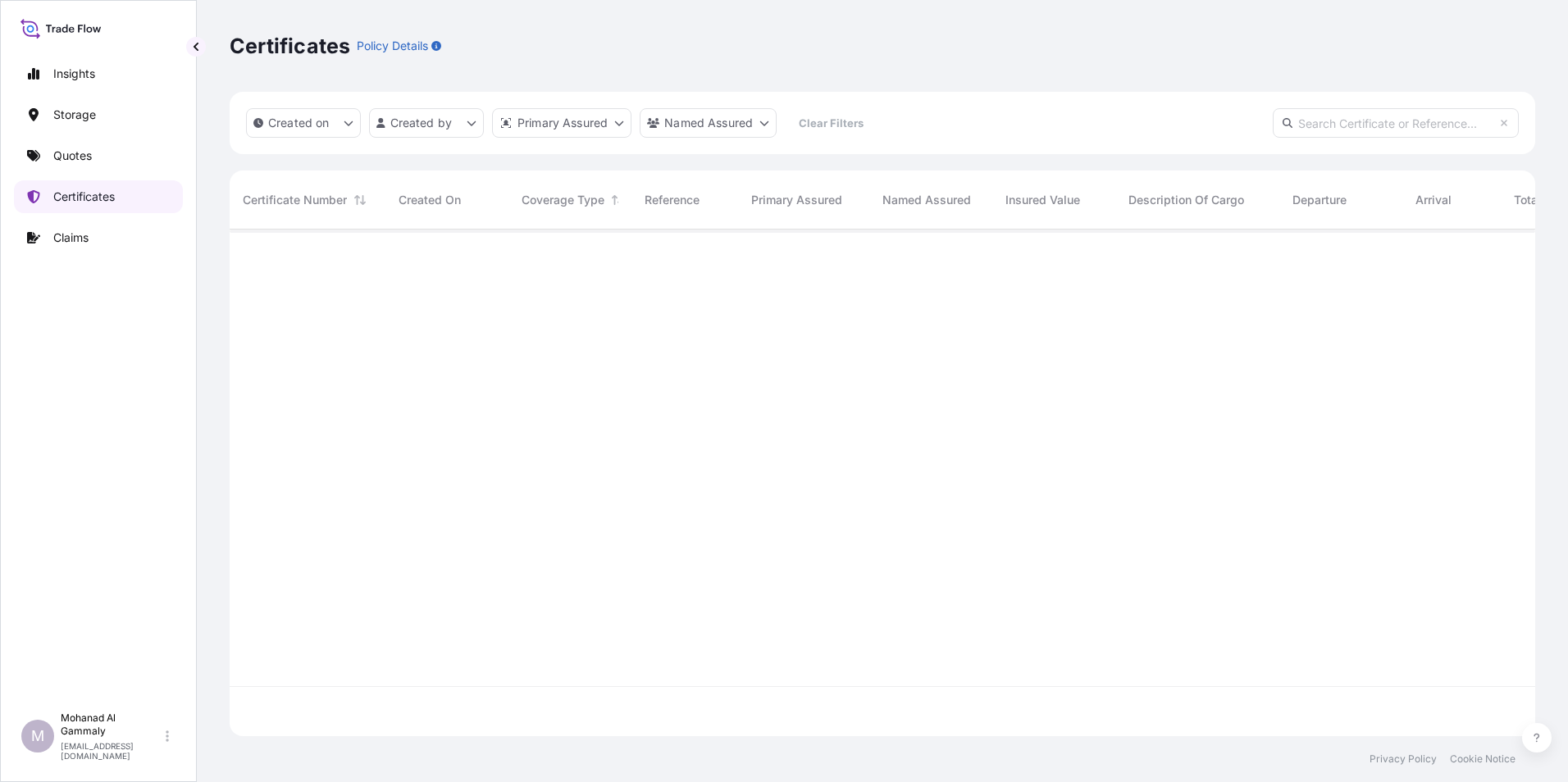
scroll to position [504, 1294]
click at [1330, 126] on input "text" at bounding box center [1395, 123] width 246 height 30
paste input "[PHONE_NUMBER]"
type input "[PHONE_NUMBER]"
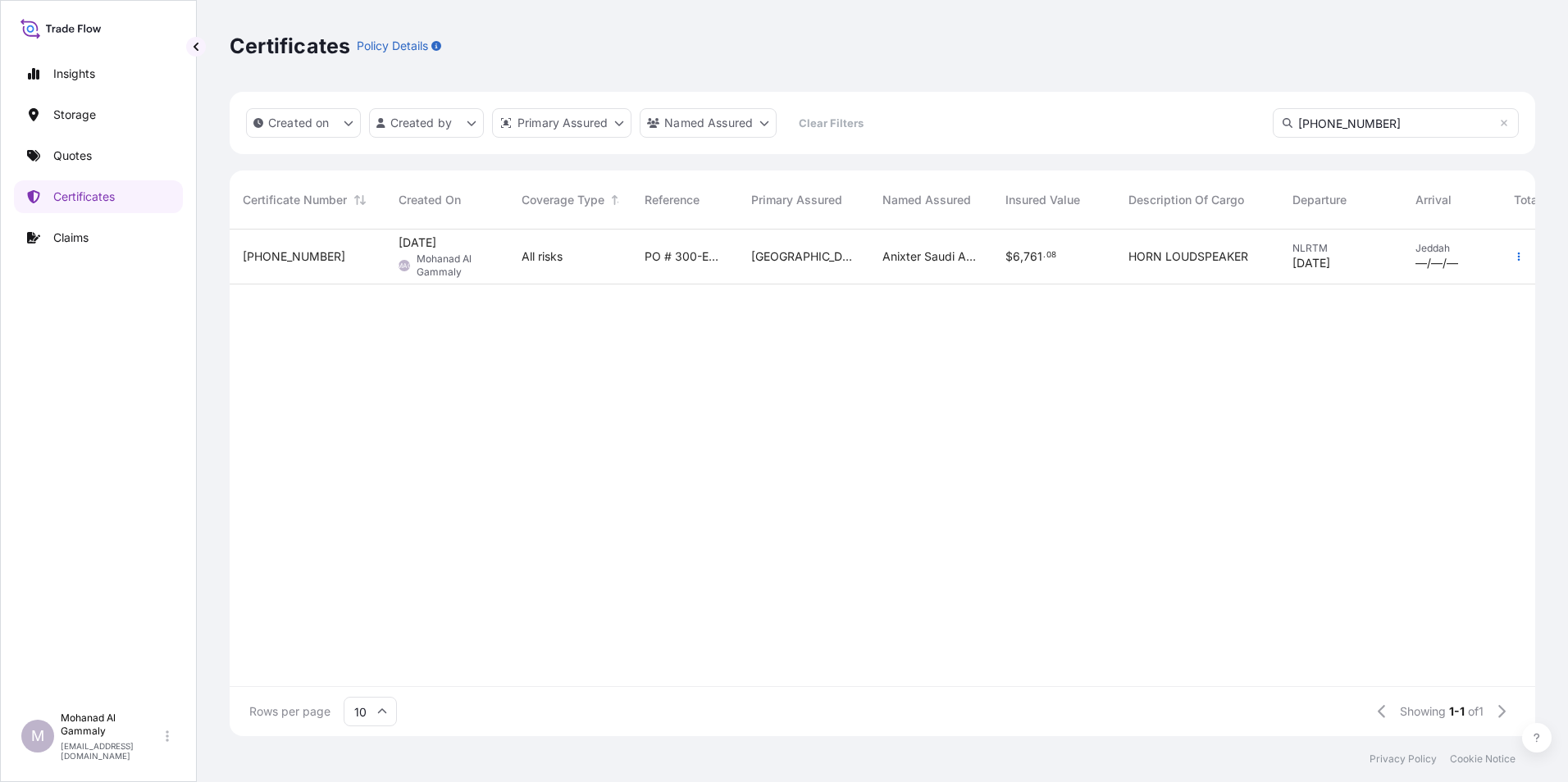
click at [292, 252] on span "[PHONE_NUMBER]" at bounding box center [294, 256] width 102 height 16
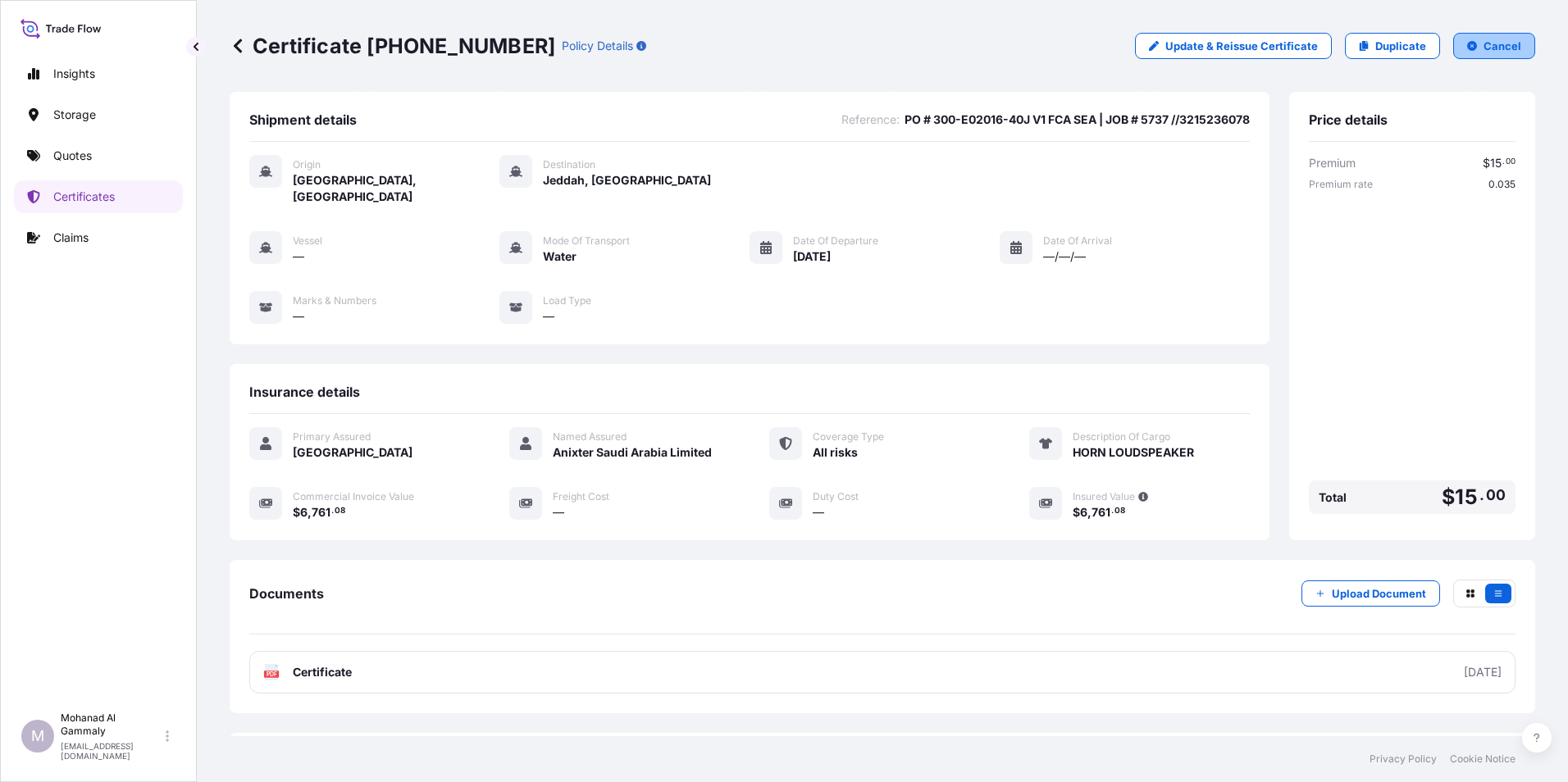
click at [1484, 50] on p "Cancel" at bounding box center [1502, 45] width 38 height 16
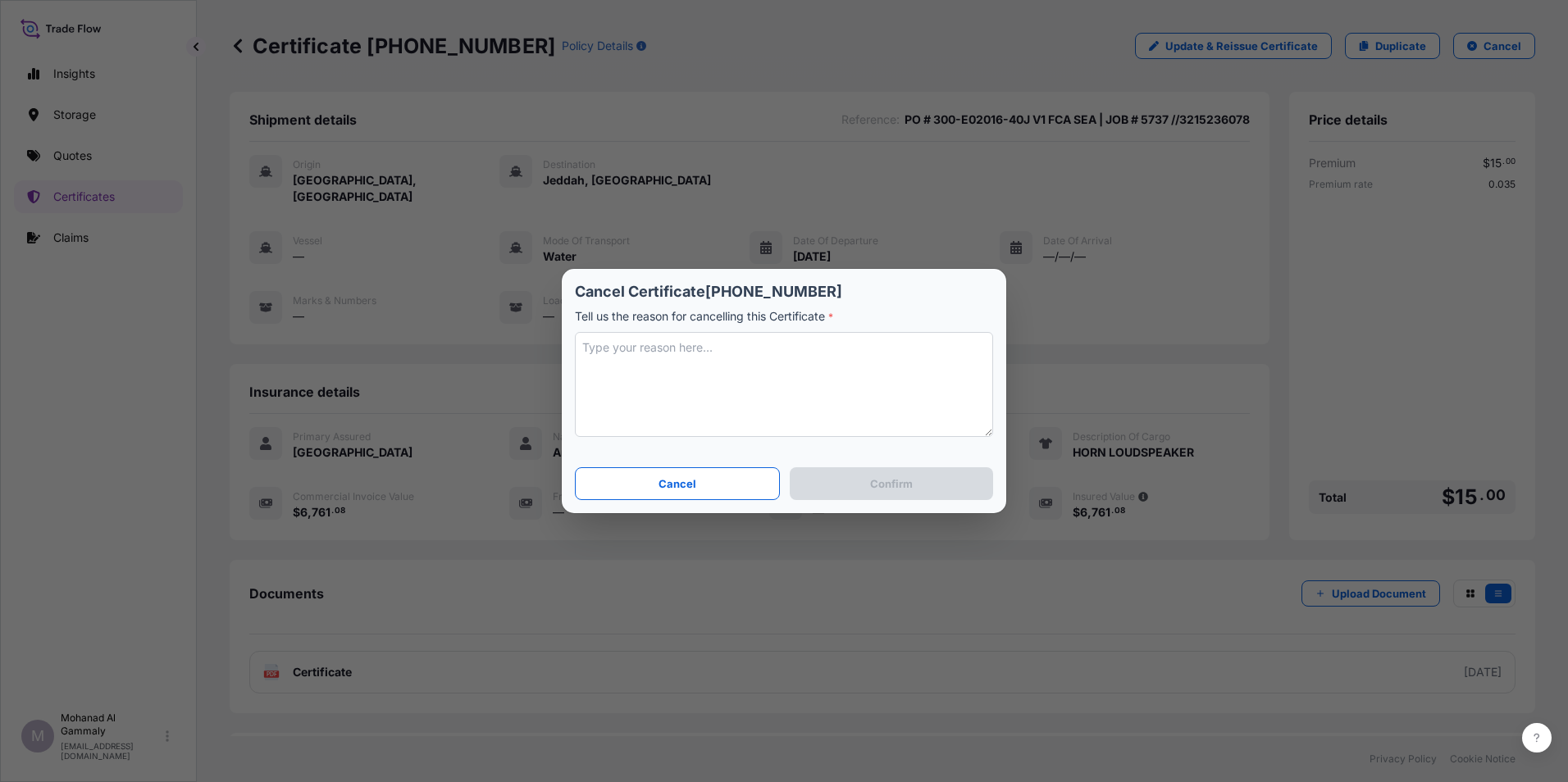
click at [669, 361] on textarea at bounding box center [783, 384] width 418 height 105
type textarea "POD changed"
click at [863, 485] on button "Confirm" at bounding box center [891, 484] width 204 height 33
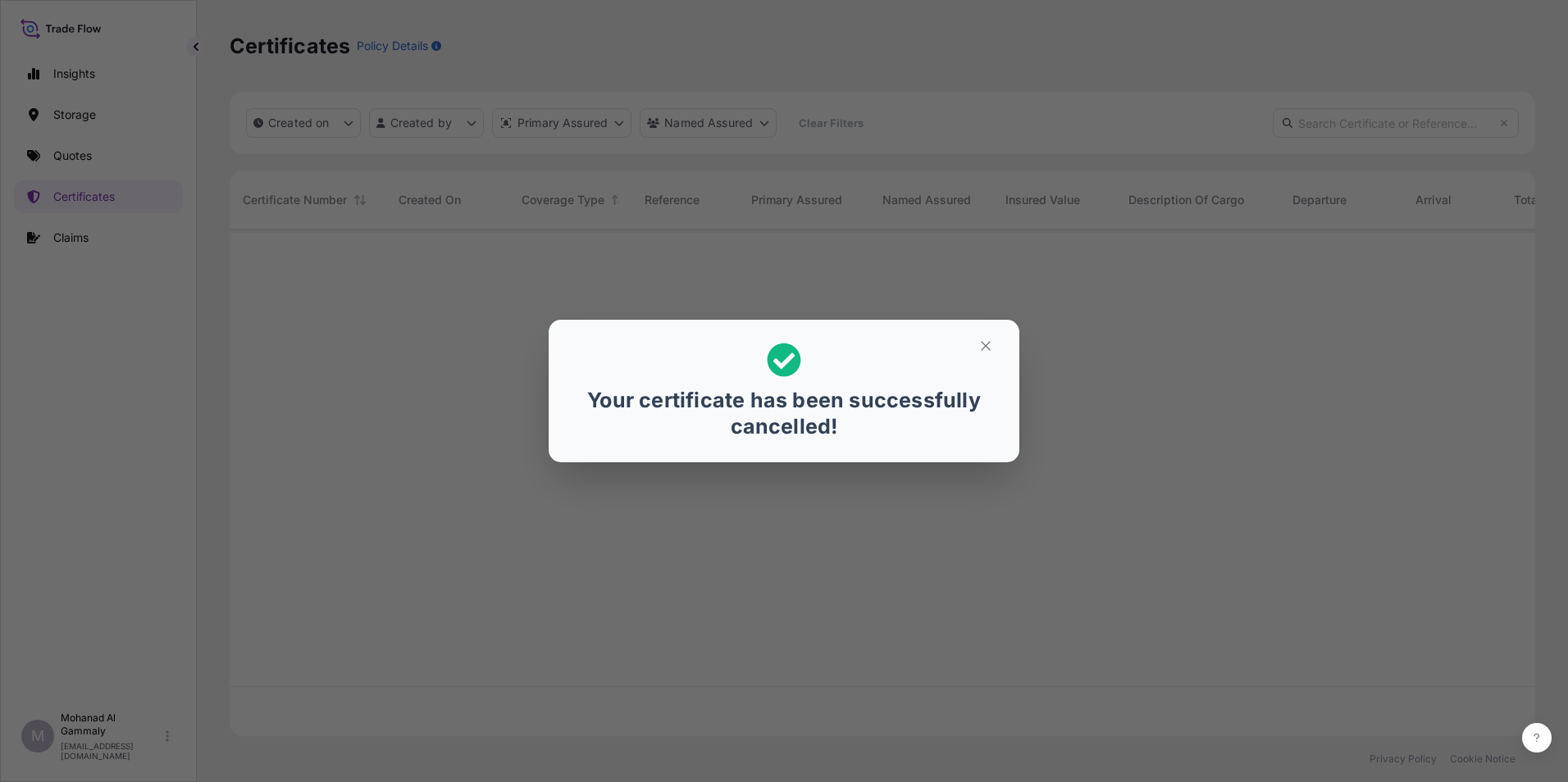
scroll to position [504, 1294]
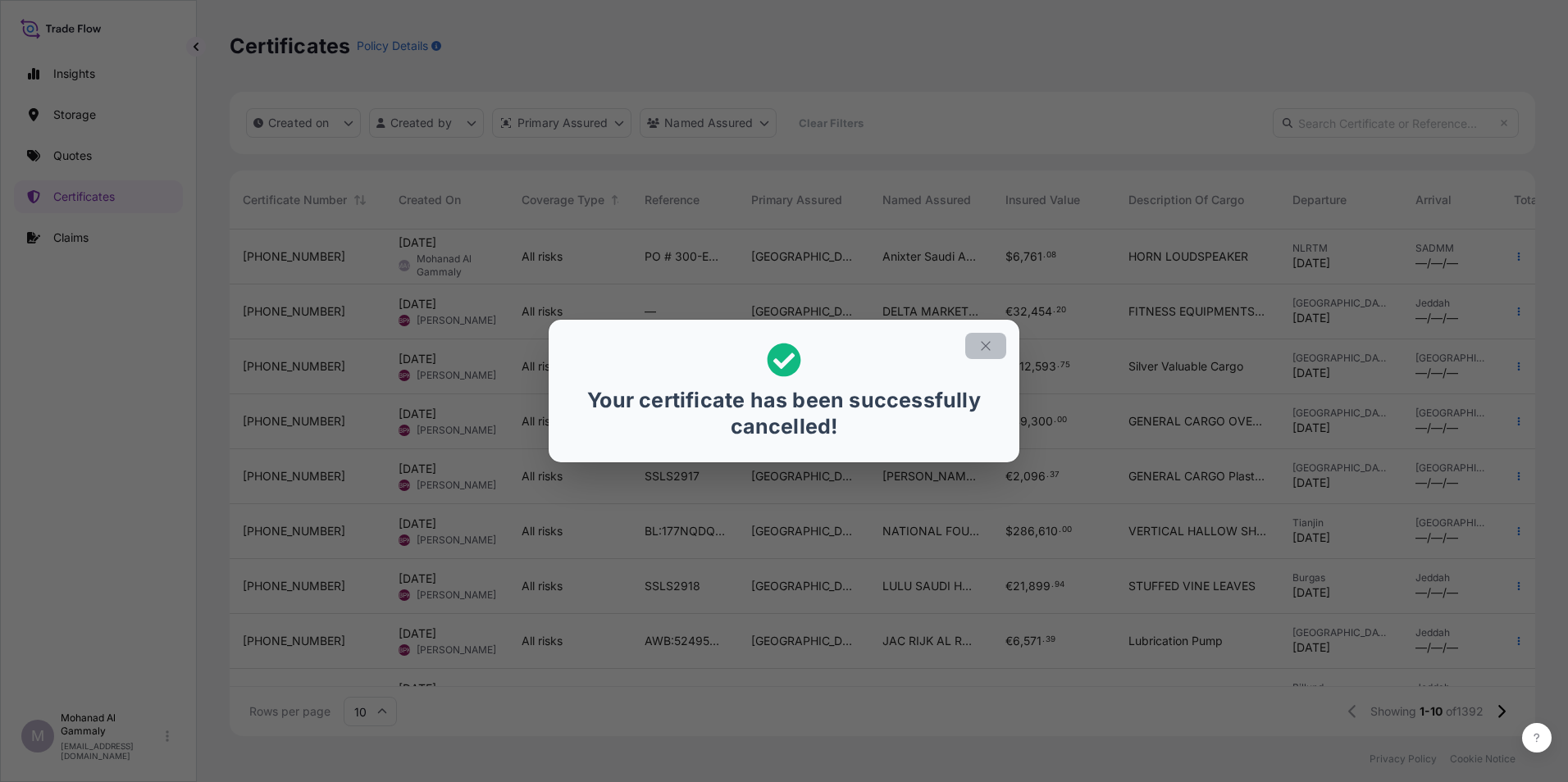
click at [993, 349] on icon "button" at bounding box center [985, 346] width 14 height 14
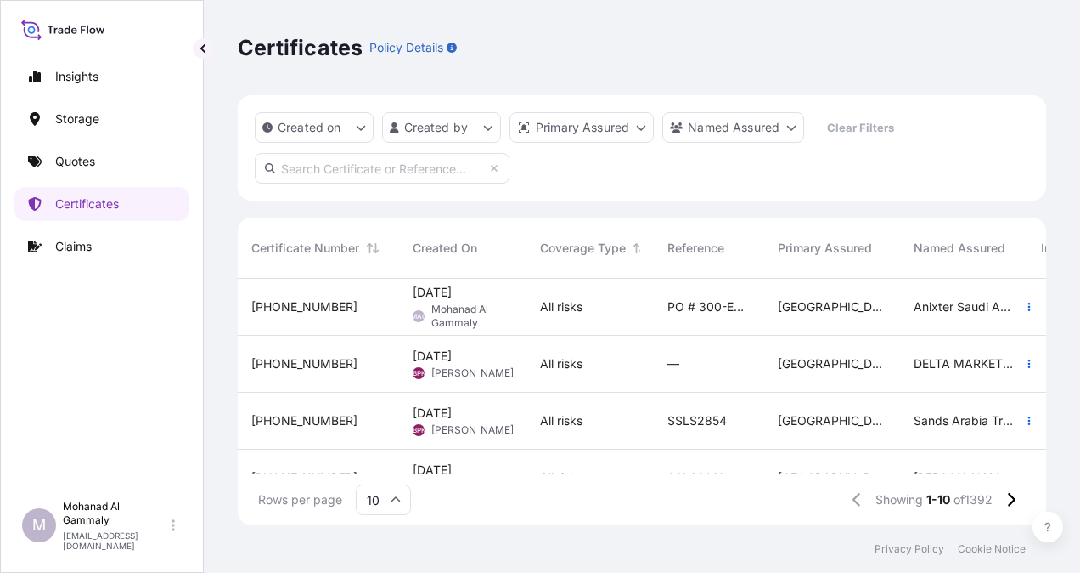
scroll to position [243, 795]
